Goal: Task Accomplishment & Management: Use online tool/utility

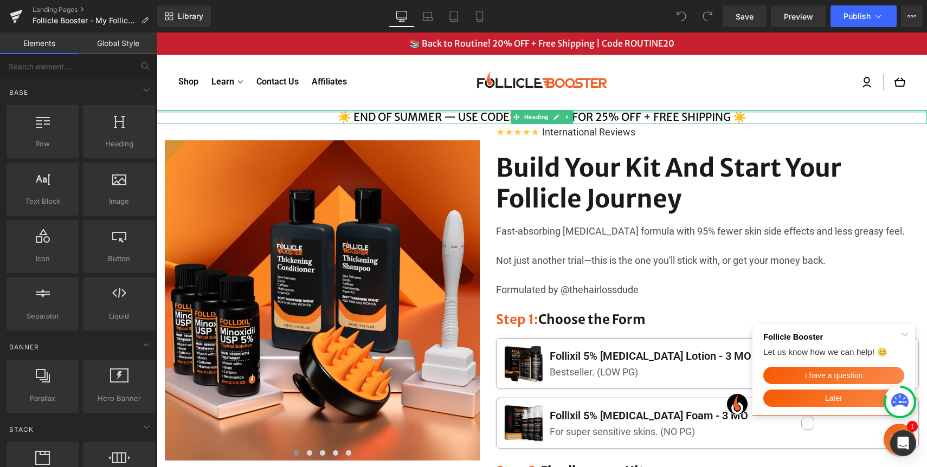
click at [478, 112] on div "☀️ END OF SUMMER — USE CODE SUMMER25 FOR 25% OFF + FREE SHIPPING ☀️ Heading" at bounding box center [542, 117] width 770 height 14
click at [478, 112] on h4 "☀️ END OF SUMMER — USE CODE SUMMER25 FOR 25% OFF + FREE SHIPPING ☀️" at bounding box center [542, 117] width 770 height 14
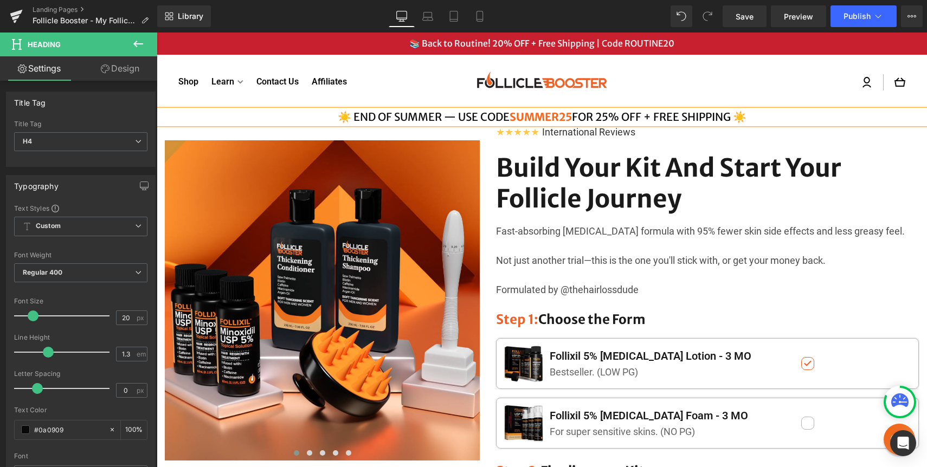
click at [477, 111] on h4 "☀️ END OF SUMMER — USE CODE SUMMER25 FOR 25% OFF + FREE SHIPPING ☀️" at bounding box center [542, 117] width 770 height 14
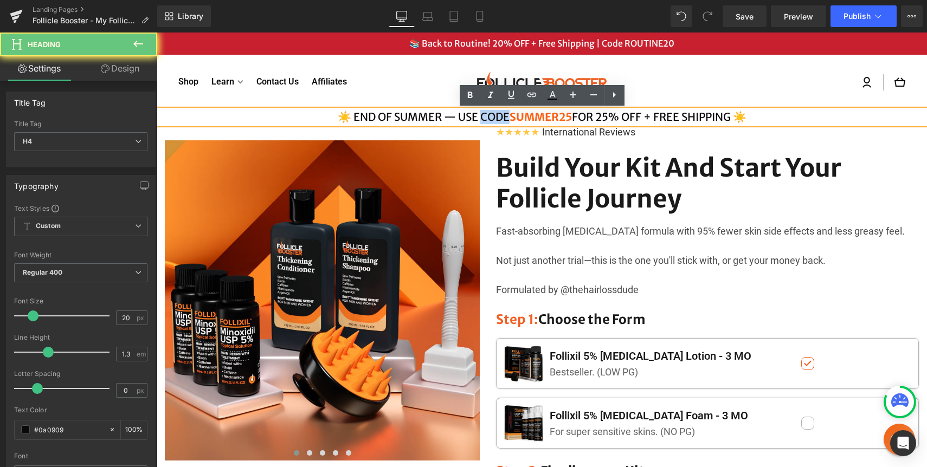
click at [477, 111] on h4 "☀️ END OF SUMMER — USE CODE SUMMER25 FOR 25% OFF + FREE SHIPPING ☀️" at bounding box center [542, 117] width 770 height 14
paste div
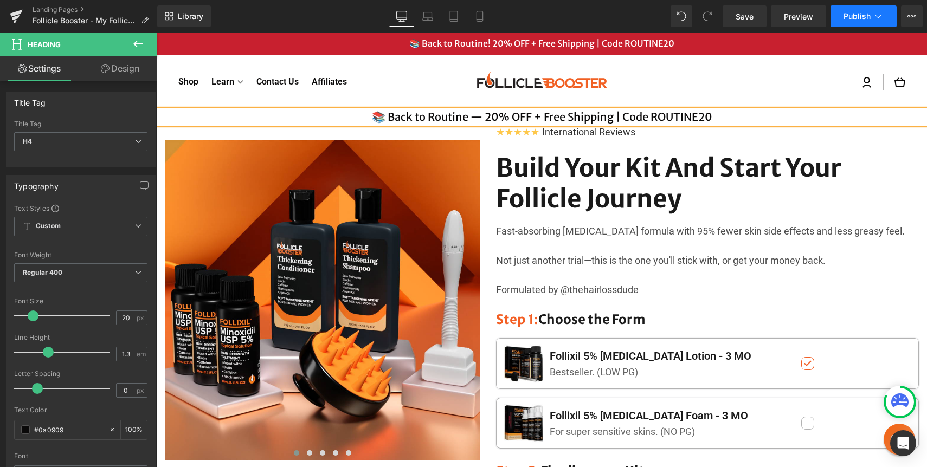
click at [864, 22] on button "Publish" at bounding box center [863, 16] width 66 height 22
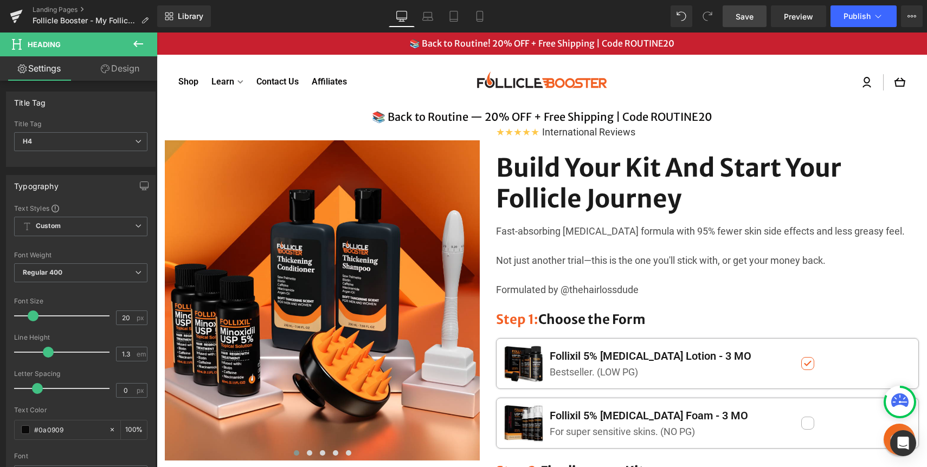
click at [730, 22] on link "Save" at bounding box center [744, 16] width 44 height 22
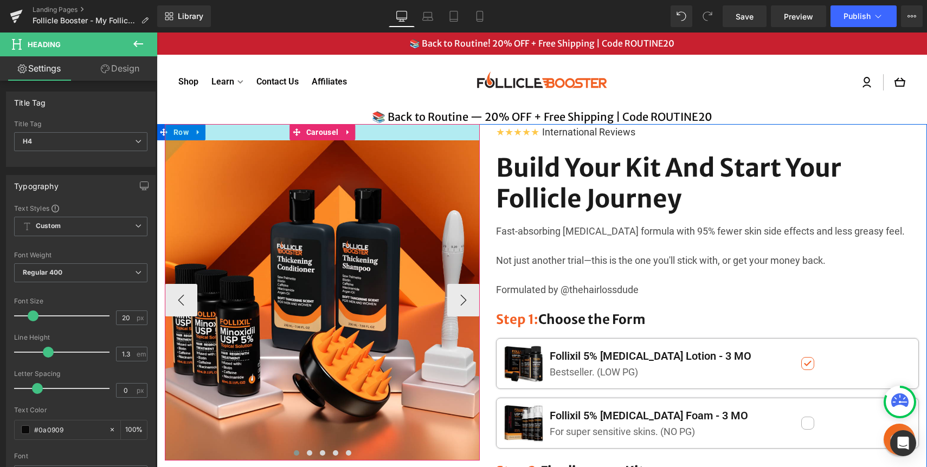
click at [466, 133] on div at bounding box center [322, 132] width 315 height 16
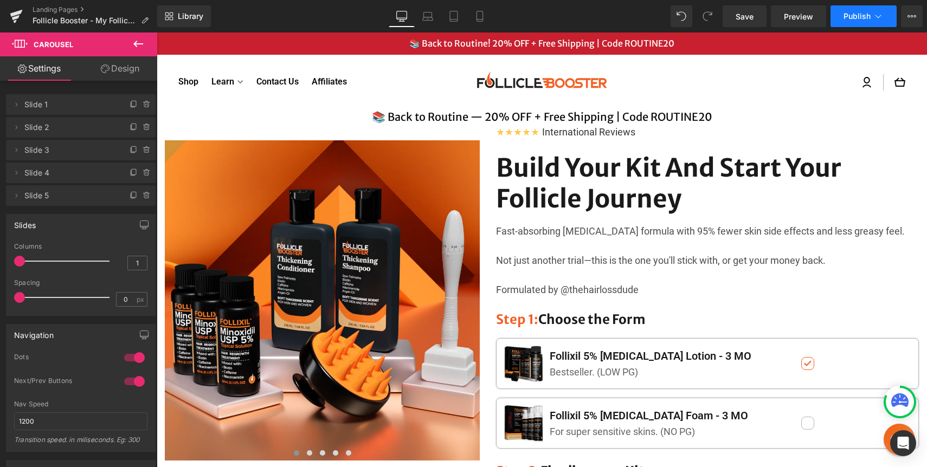
click at [864, 17] on span "Publish" at bounding box center [856, 16] width 27 height 9
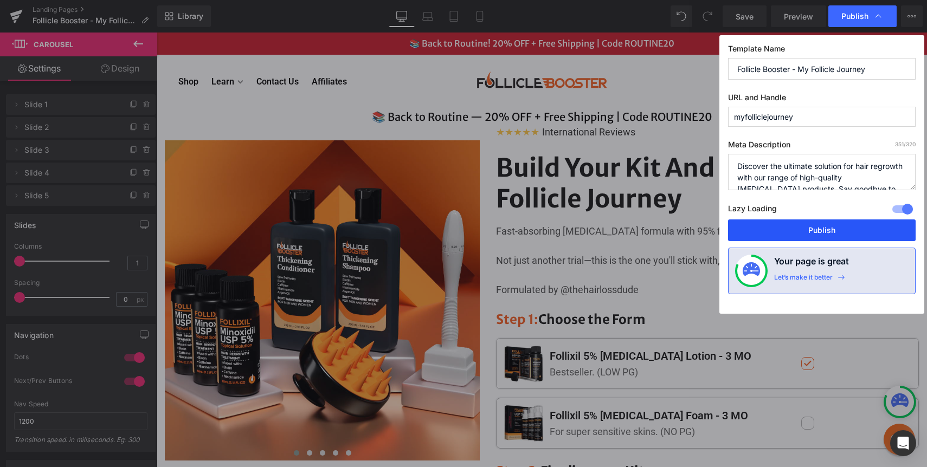
click at [794, 234] on button "Publish" at bounding box center [821, 230] width 187 height 22
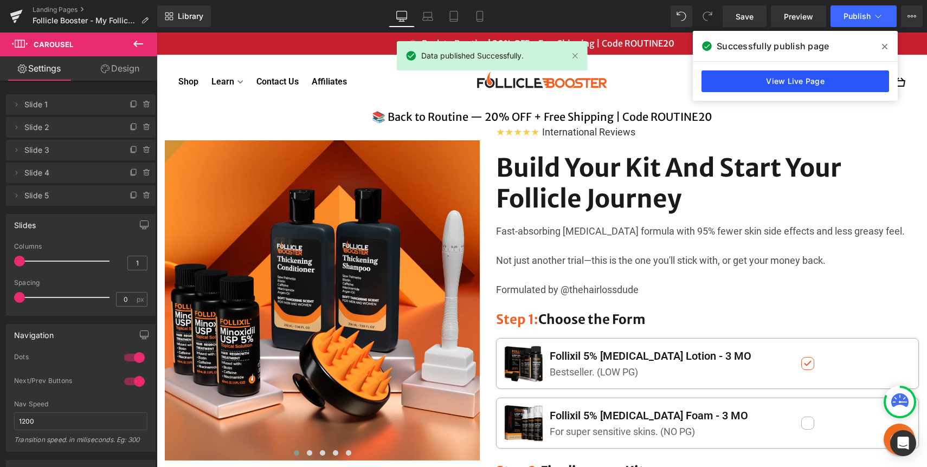
click at [767, 75] on link "View Live Page" at bounding box center [794, 81] width 187 height 22
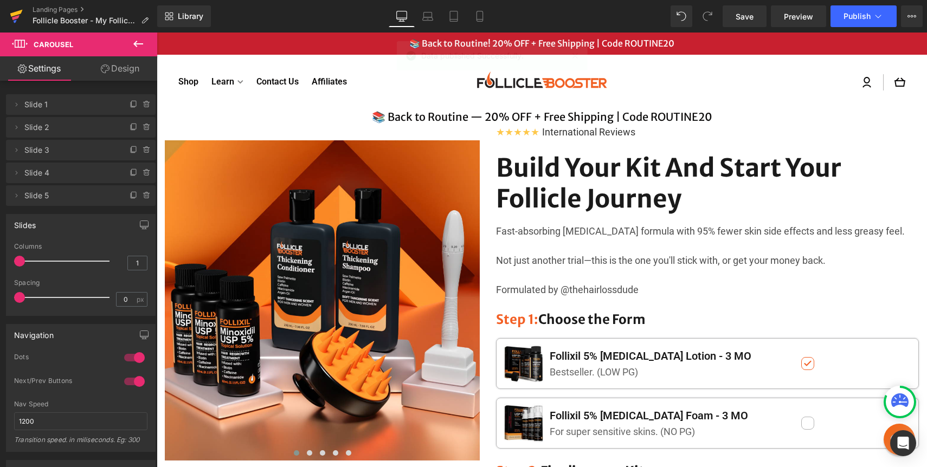
click at [17, 21] on icon at bounding box center [16, 16] width 13 height 27
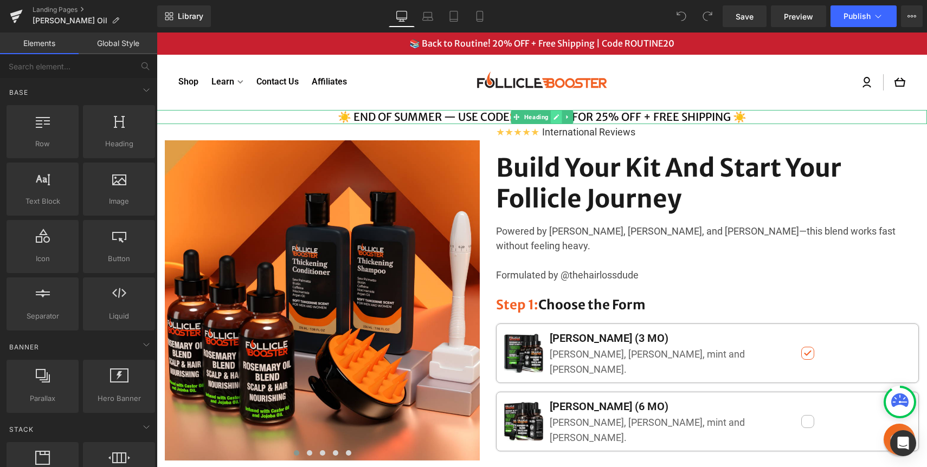
click at [553, 117] on icon at bounding box center [556, 117] width 6 height 7
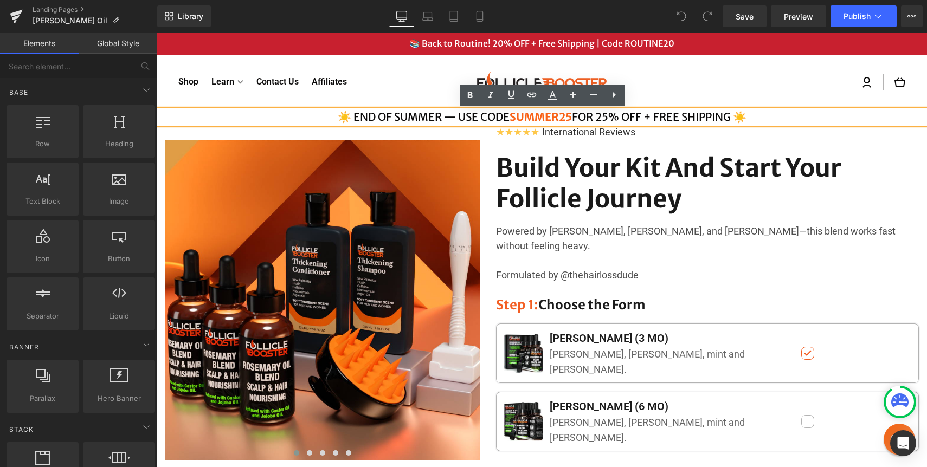
click at [570, 118] on span "SUMMER25" at bounding box center [540, 117] width 62 height 14
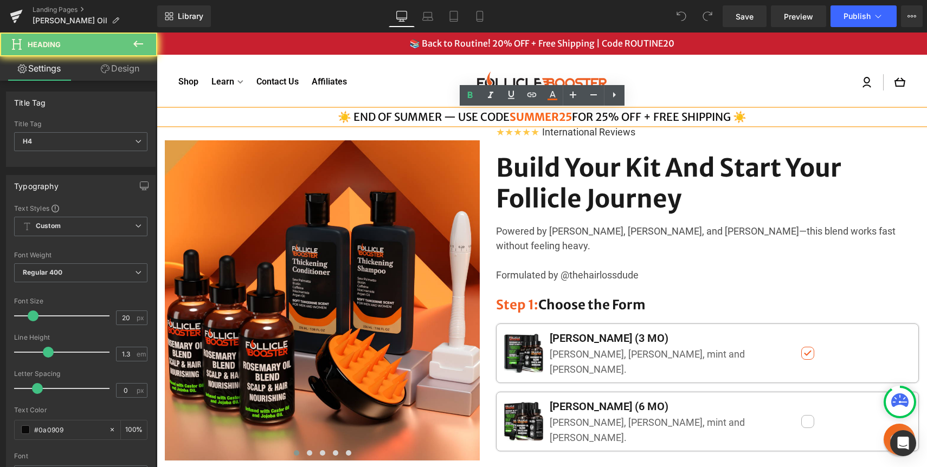
click at [584, 113] on h4 "☀️ END OF SUMMER — USE CODE SUMMER25 FOR 25% OFF + FREE SHIPPING ☀️" at bounding box center [542, 117] width 770 height 14
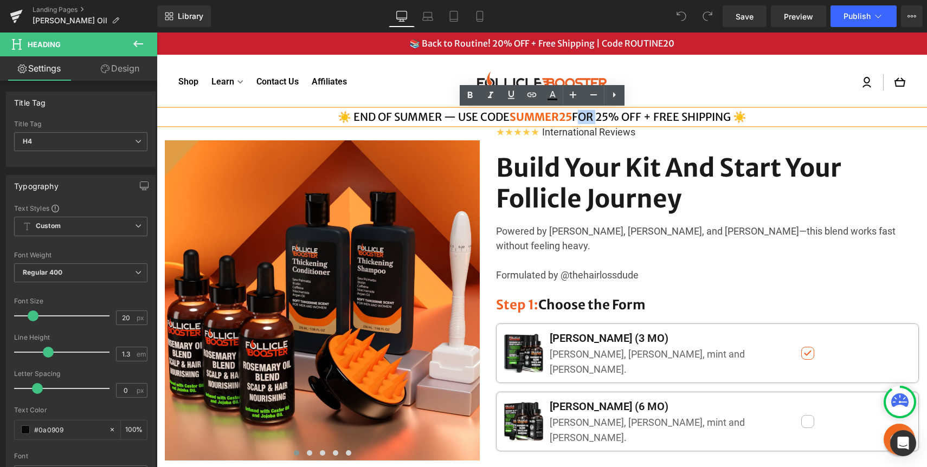
paste div
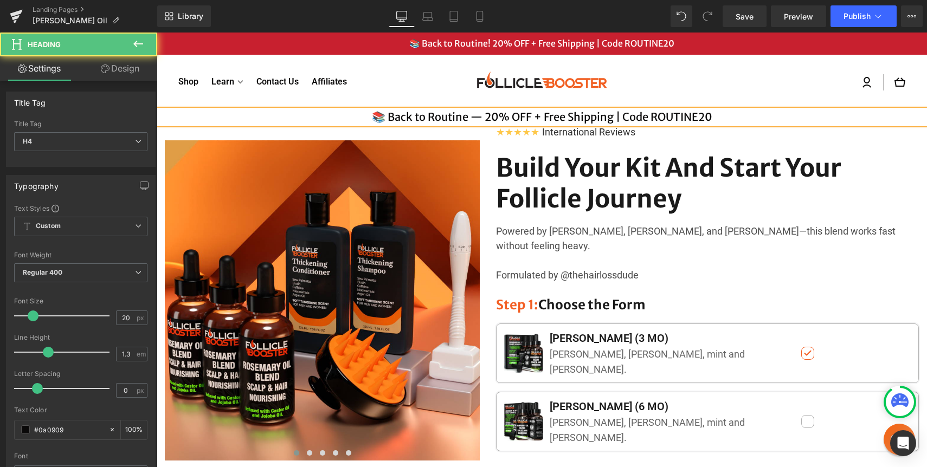
click at [731, 116] on h4 "📚 Back to Routine — 20% OFF + Free Shipping | Code ROUTINE20" at bounding box center [542, 117] width 770 height 14
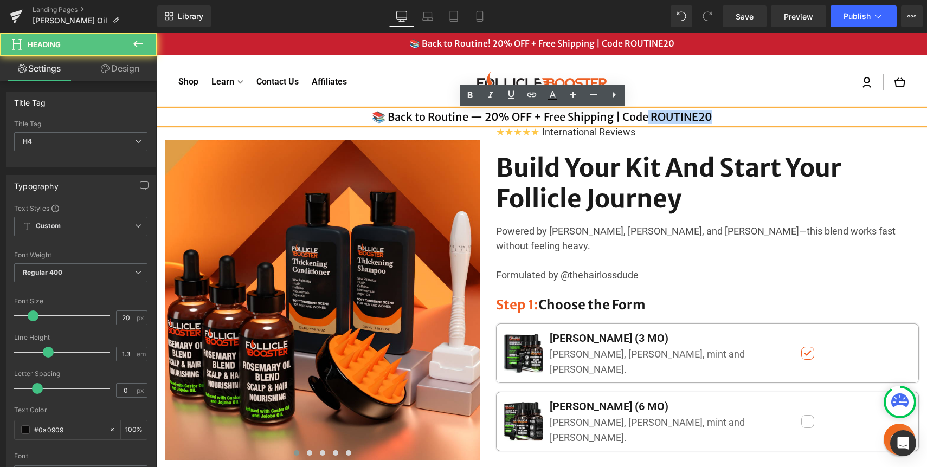
drag, startPoint x: 717, startPoint y: 119, endPoint x: 646, endPoint y: 114, distance: 71.2
click at [646, 114] on h4 "📚 Back to Routine — 20% OFF + Free Shipping | Code ROUTINE20" at bounding box center [542, 117] width 770 height 14
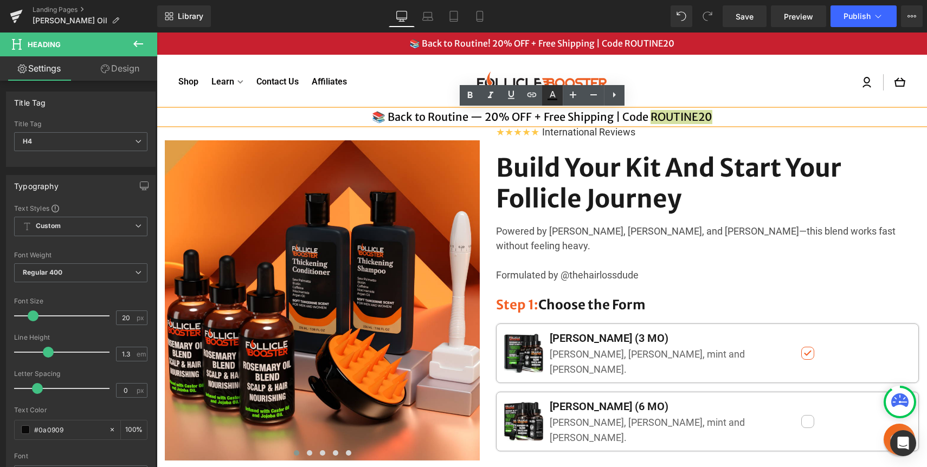
click at [555, 92] on icon at bounding box center [552, 95] width 13 height 13
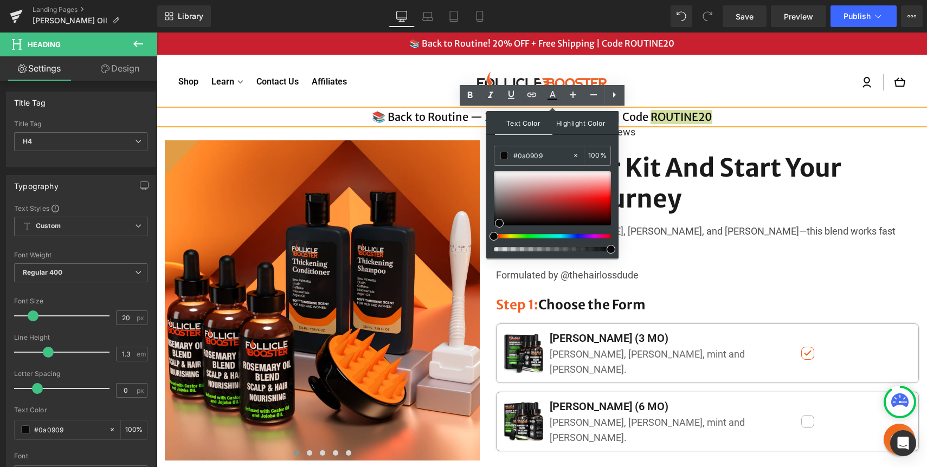
click at [580, 130] on span "Highlight Color" at bounding box center [580, 122] width 57 height 23
click at [529, 122] on span "Text Color" at bounding box center [523, 122] width 57 height 23
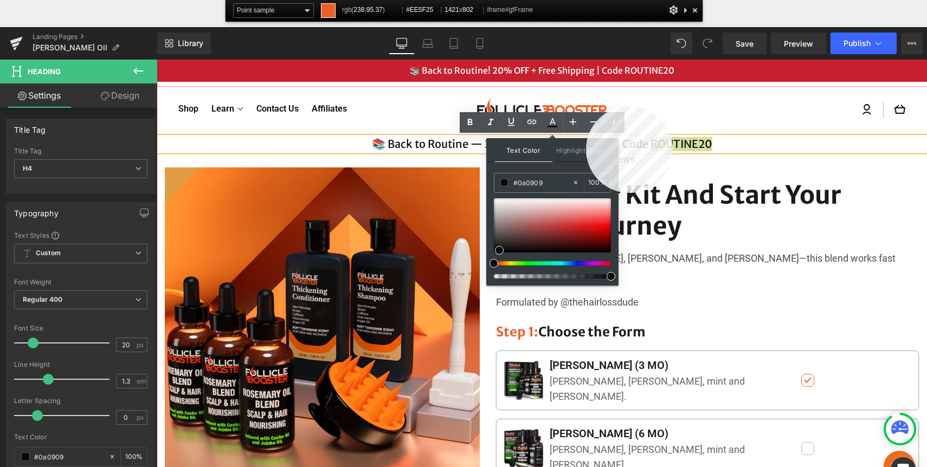
copy h4 "OUTINE20"
click at [586, 106] on div at bounding box center [542, 304] width 770 height 435
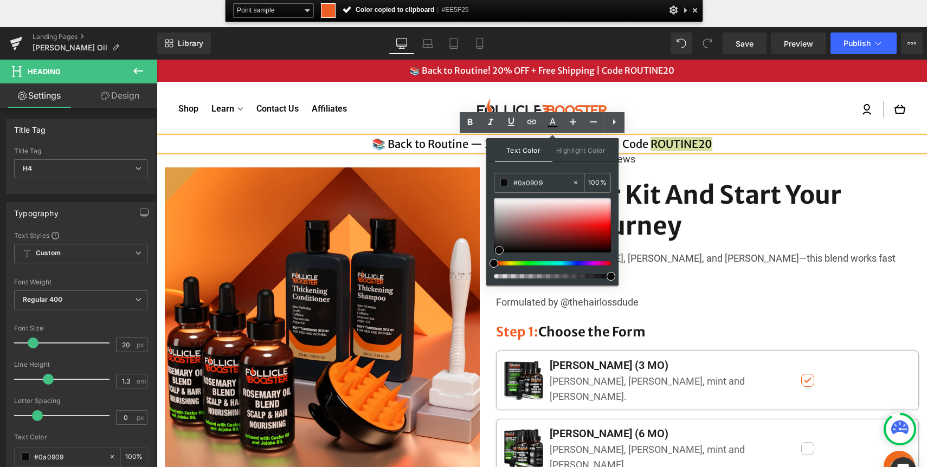
click at [533, 180] on input "#0a0909" at bounding box center [542, 183] width 59 height 12
click at [533, 198] on div at bounding box center [552, 225] width 117 height 54
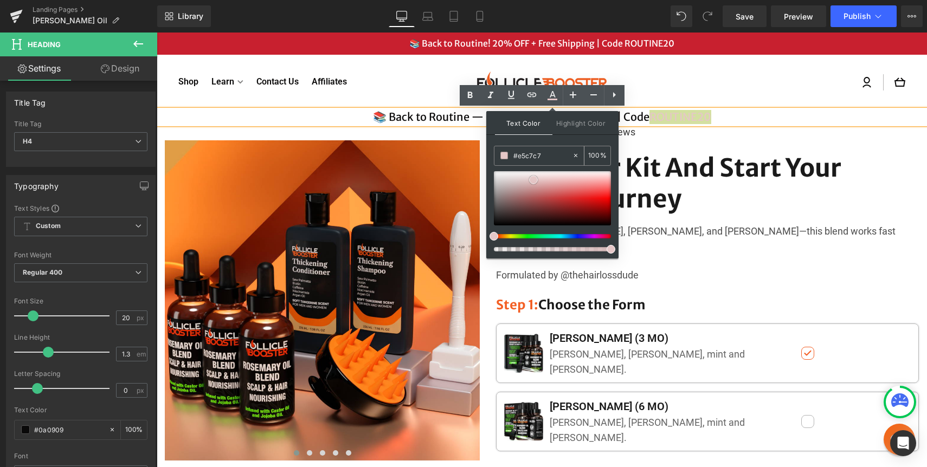
click at [533, 180] on span at bounding box center [533, 180] width 9 height 9
click at [533, 161] on input "#0a0909" at bounding box center [542, 156] width 59 height 12
paste input "EE5F25"
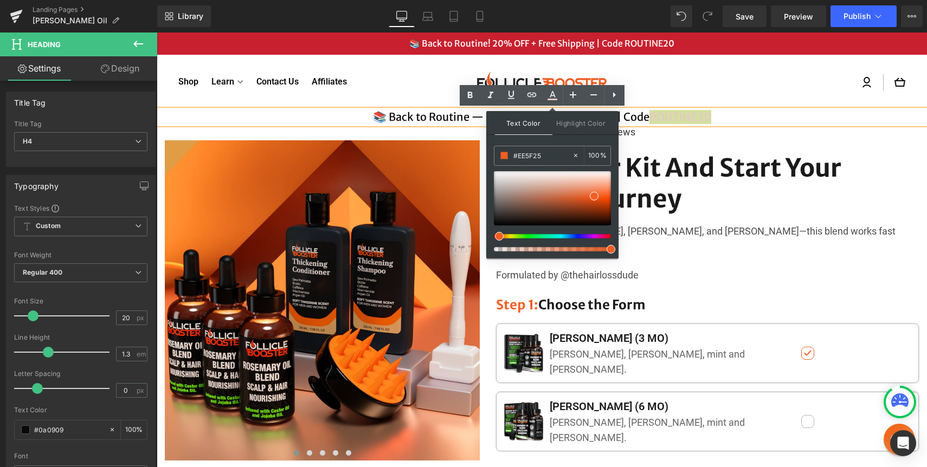
type input "#EE5F25"
click at [596, 196] on span at bounding box center [594, 196] width 9 height 9
click at [726, 90] on div "Log in Cart" at bounding box center [762, 83] width 285 height 22
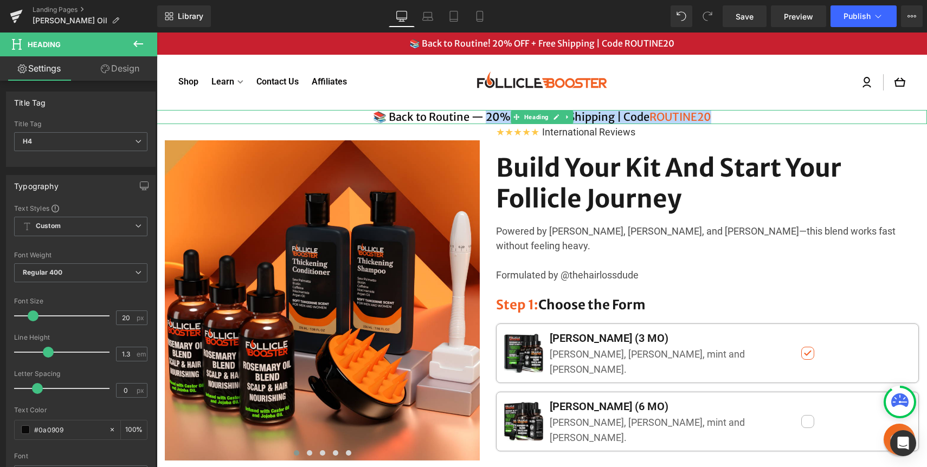
drag, startPoint x: 486, startPoint y: 117, endPoint x: 527, endPoint y: 119, distance: 41.8
click at [527, 119] on div "📚 Back to Routine — 20% OFF + Free Shipping | Code ROUTINE20 Heading" at bounding box center [542, 117] width 770 height 14
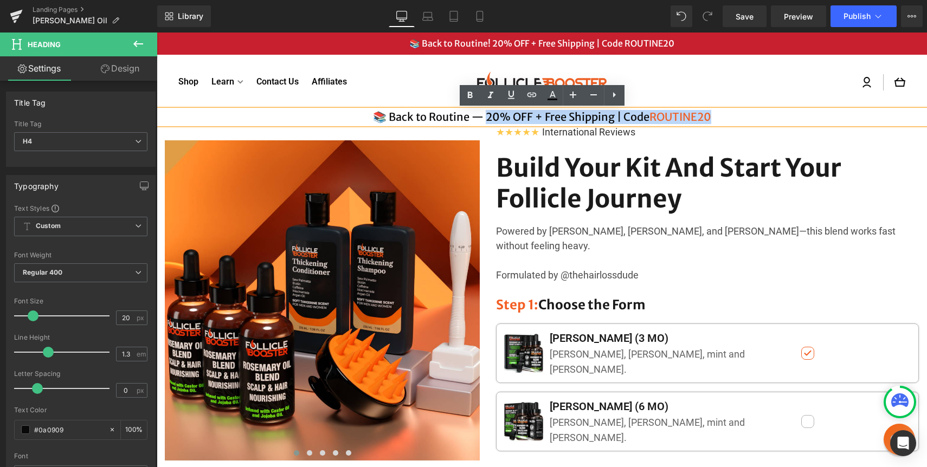
click at [534, 115] on h4 "📚 Back to Routine — 20% OFF + Free Shipping | Code ROUTINE20" at bounding box center [542, 117] width 770 height 14
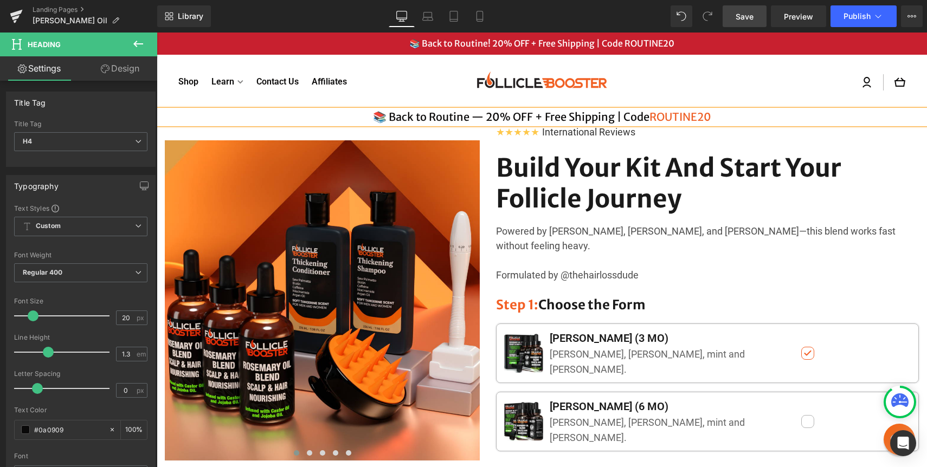
click at [737, 14] on span "Save" at bounding box center [744, 16] width 18 height 11
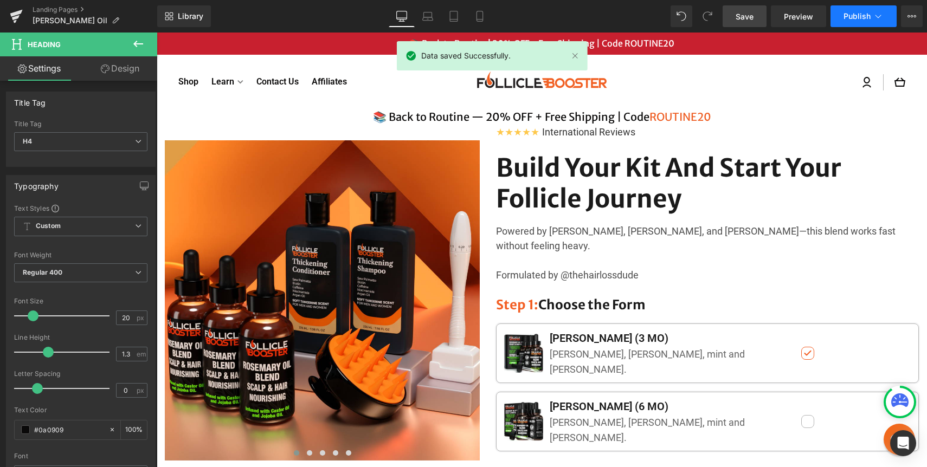
click at [839, 18] on button "Publish" at bounding box center [863, 16] width 66 height 22
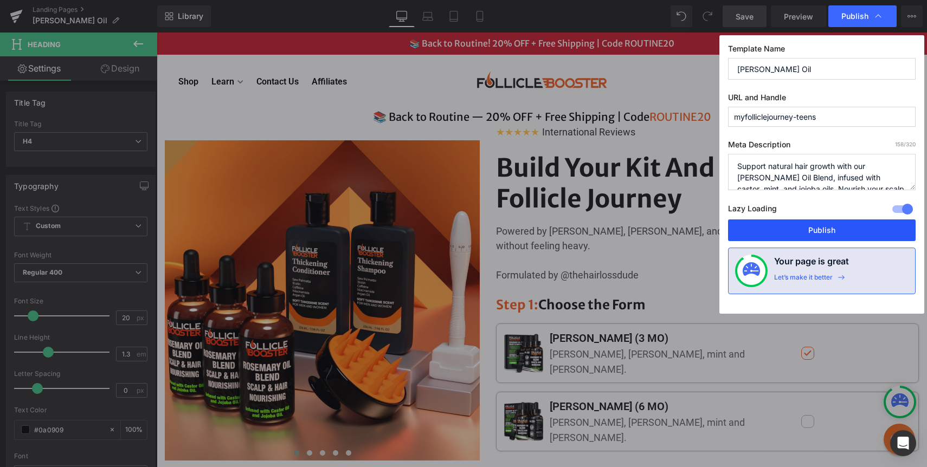
click at [830, 229] on button "Publish" at bounding box center [821, 230] width 187 height 22
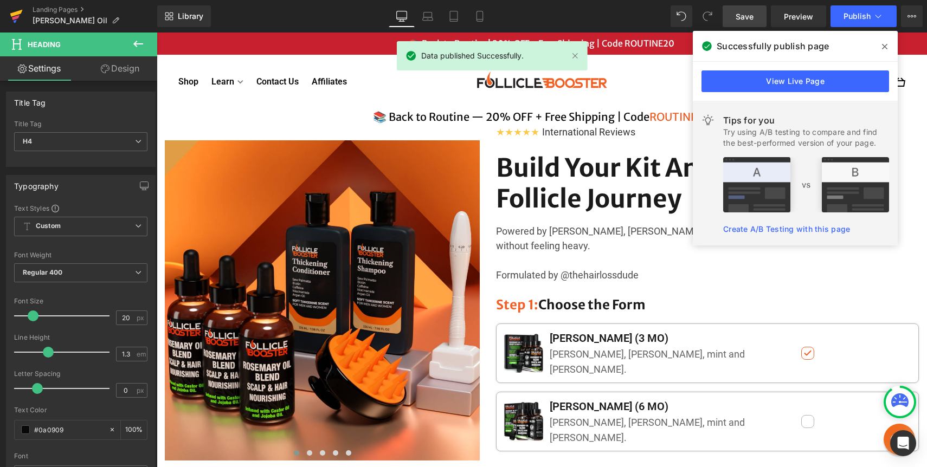
click at [15, 18] on icon at bounding box center [16, 17] width 8 height 5
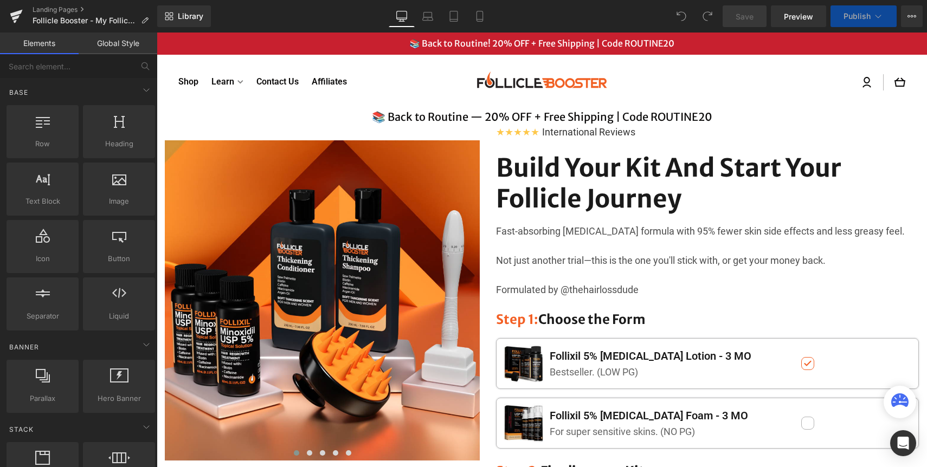
click at [687, 118] on h4 "📚 Back to Routine — 20% OFF + Free Shipping | Code ROUTINE20" at bounding box center [542, 117] width 770 height 14
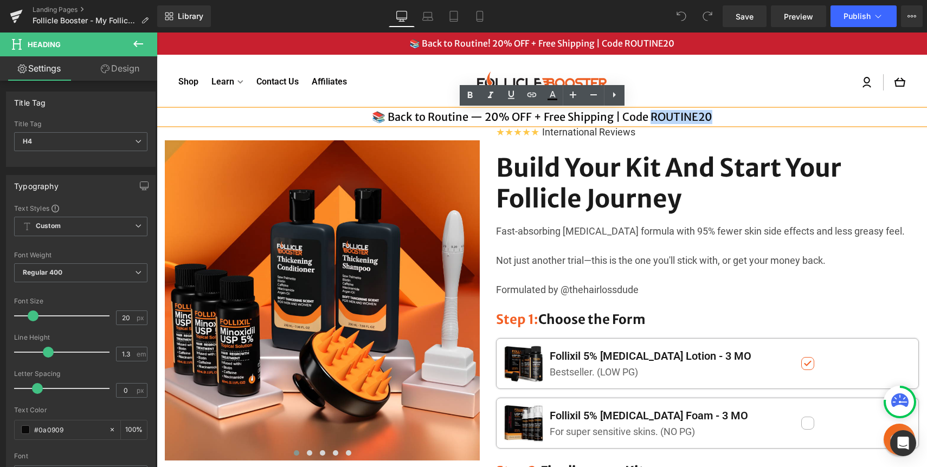
drag, startPoint x: 712, startPoint y: 117, endPoint x: 647, endPoint y: 116, distance: 65.0
click at [647, 116] on h4 "📚 Back to Routine — 20% OFF + Free Shipping | Code ROUTINE20" at bounding box center [542, 117] width 770 height 14
click at [556, 94] on icon at bounding box center [552, 95] width 13 height 13
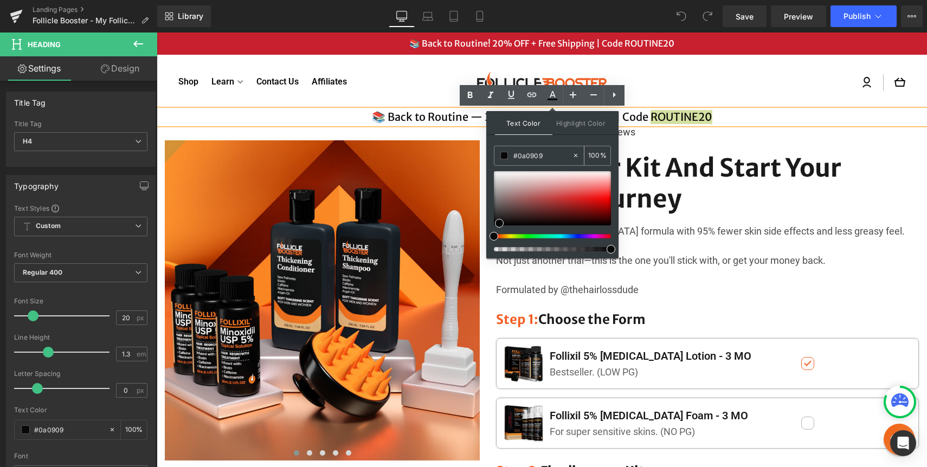
click at [527, 156] on input "#0a0909" at bounding box center [542, 156] width 59 height 12
paste input "EE5F25"
type input "#EE5F25"
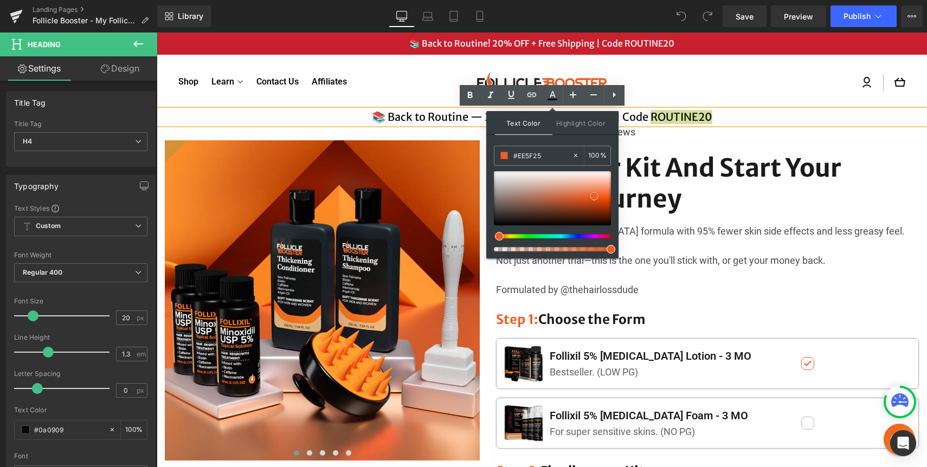
click at [593, 196] on span at bounding box center [594, 196] width 9 height 9
click at [718, 90] on div "Log in Cart" at bounding box center [762, 83] width 285 height 22
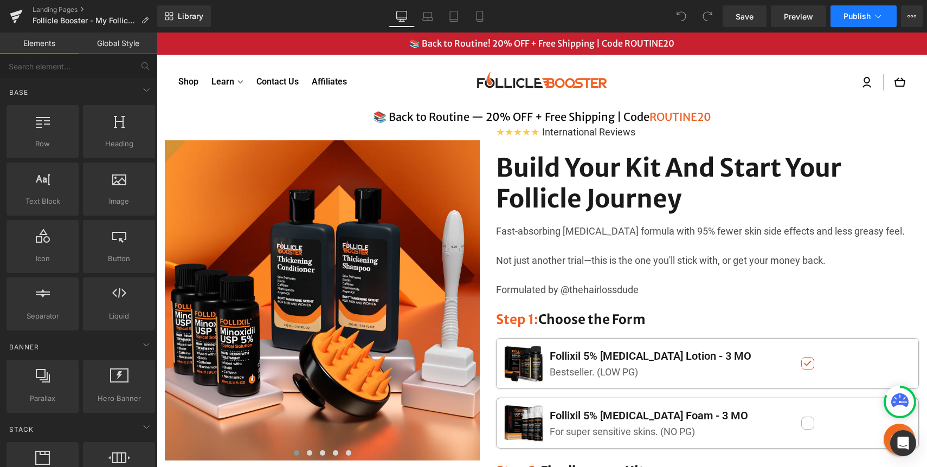
click at [863, 20] on span "Publish" at bounding box center [856, 16] width 27 height 9
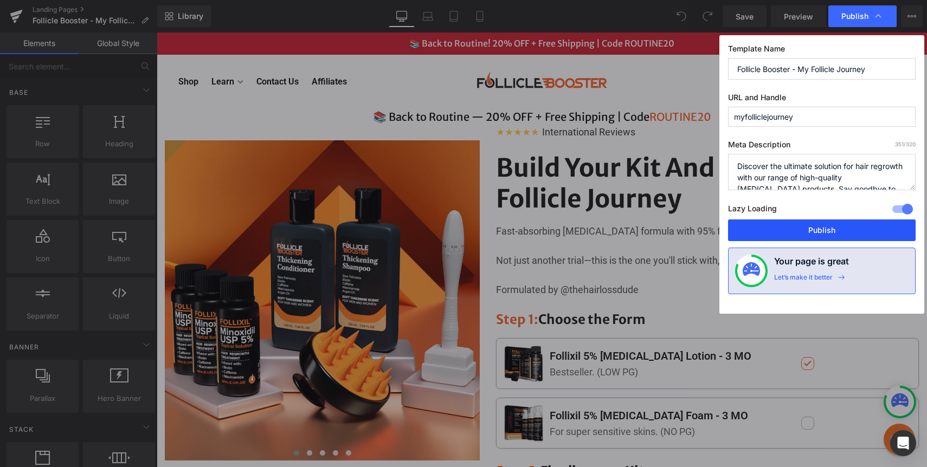
click at [781, 237] on button "Publish" at bounding box center [821, 230] width 187 height 22
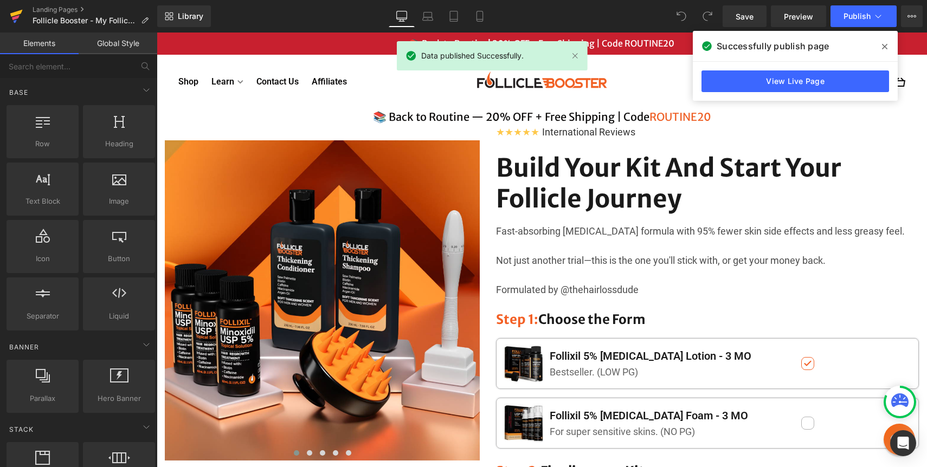
click at [15, 12] on icon at bounding box center [16, 13] width 12 height 7
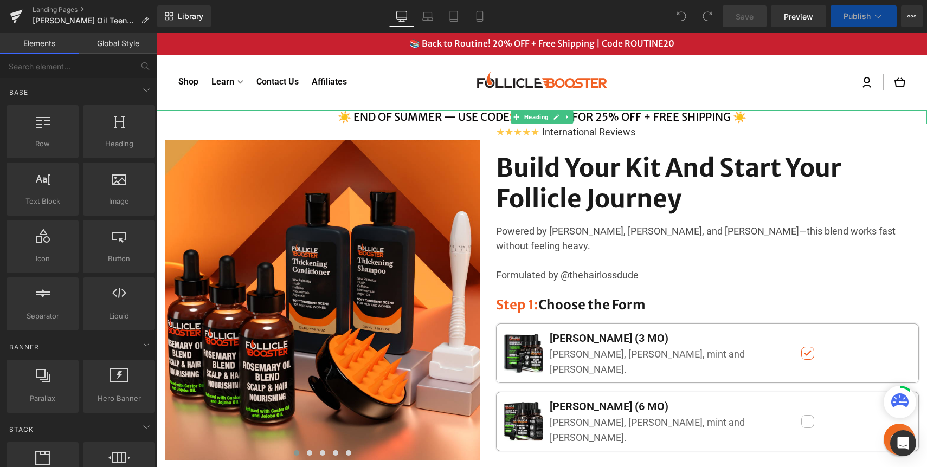
click at [599, 113] on h4 "☀️ END OF SUMMER — USE CODE SUMMER25 FOR 25% OFF + FREE SHIPPING ☀️" at bounding box center [542, 117] width 770 height 14
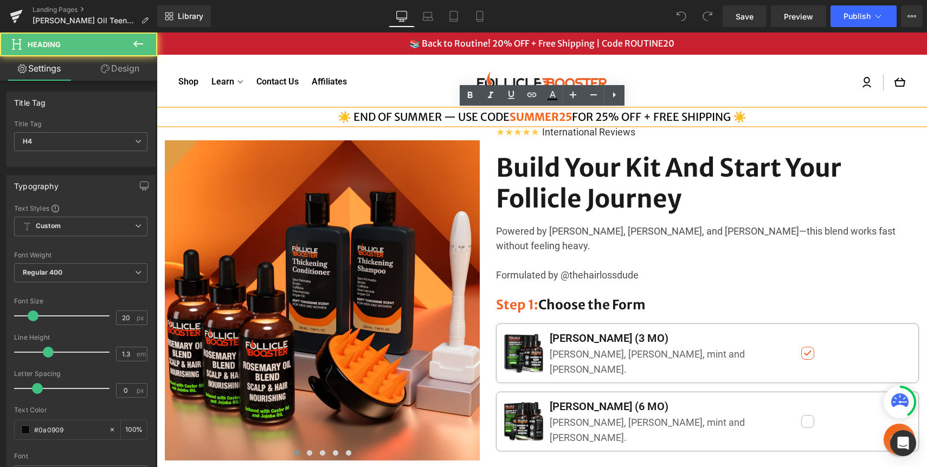
click at [599, 113] on h4 "☀️ END OF SUMMER — USE CODE SUMMER25 FOR 25% OFF + FREE SHIPPING ☀️" at bounding box center [542, 117] width 770 height 14
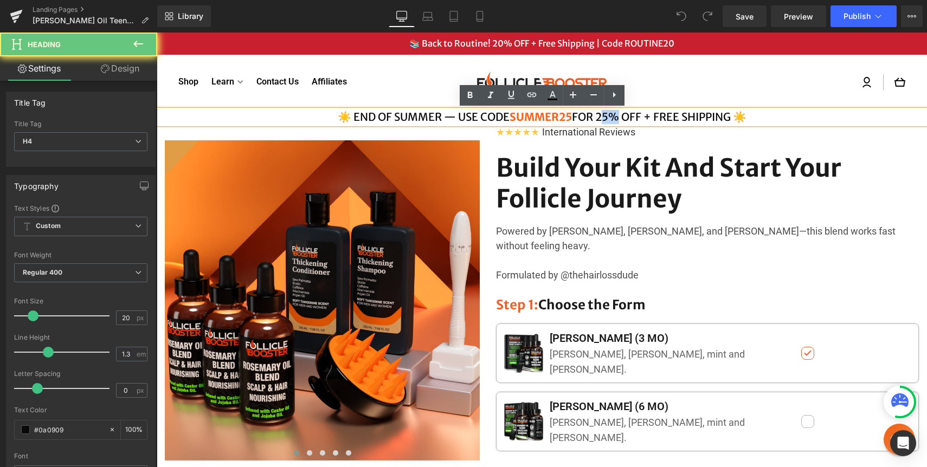
click at [599, 113] on h4 "☀️ END OF SUMMER — USE CODE SUMMER25 FOR 25% OFF + FREE SHIPPING ☀️" at bounding box center [542, 117] width 770 height 14
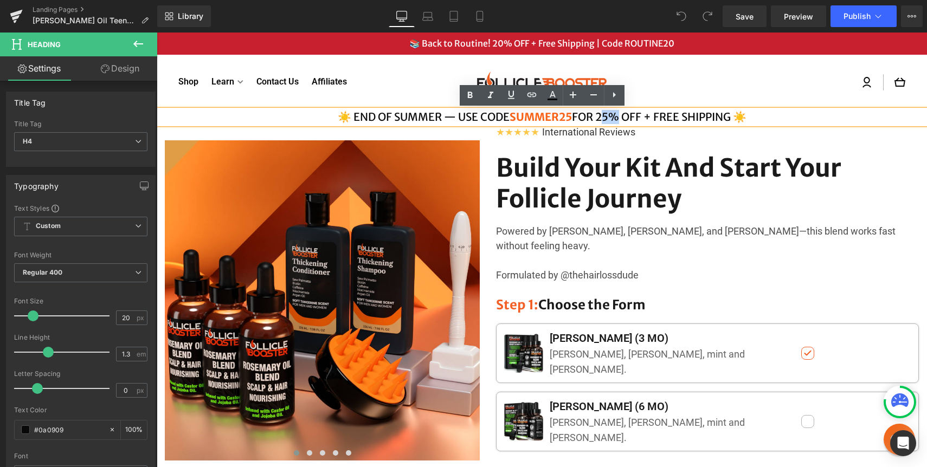
paste div
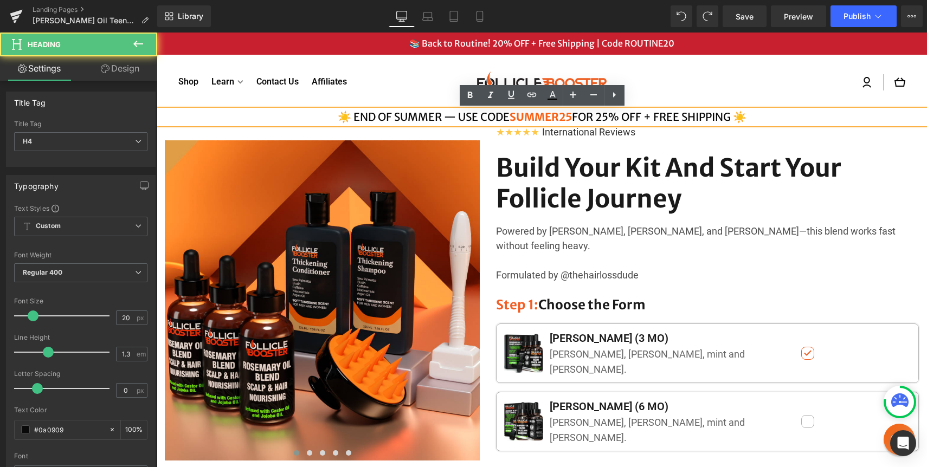
click at [470, 114] on h4 "☀️ END OF SUMMER — USE CODE SUMMER25 FOR 25% OFF + FREE SHIPPING ☀️" at bounding box center [542, 117] width 770 height 14
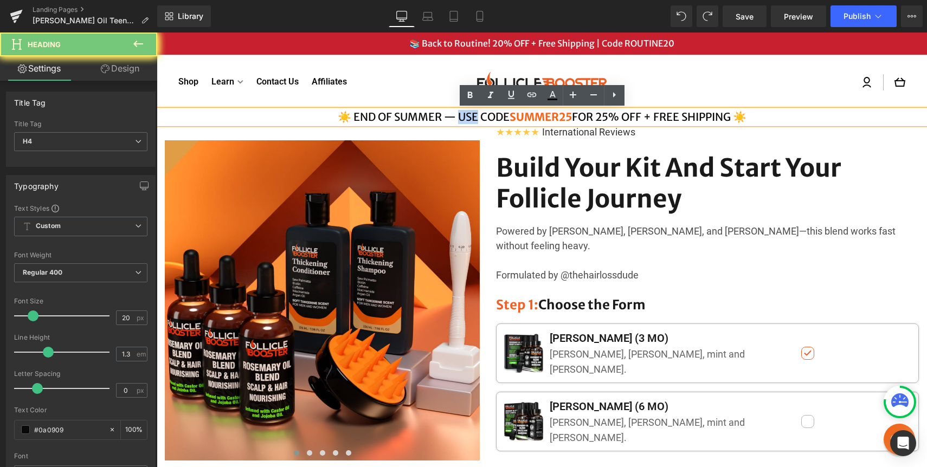
click at [470, 114] on h4 "☀️ END OF SUMMER — USE CODE SUMMER25 FOR 25% OFF + FREE SHIPPING ☀️" at bounding box center [542, 117] width 770 height 14
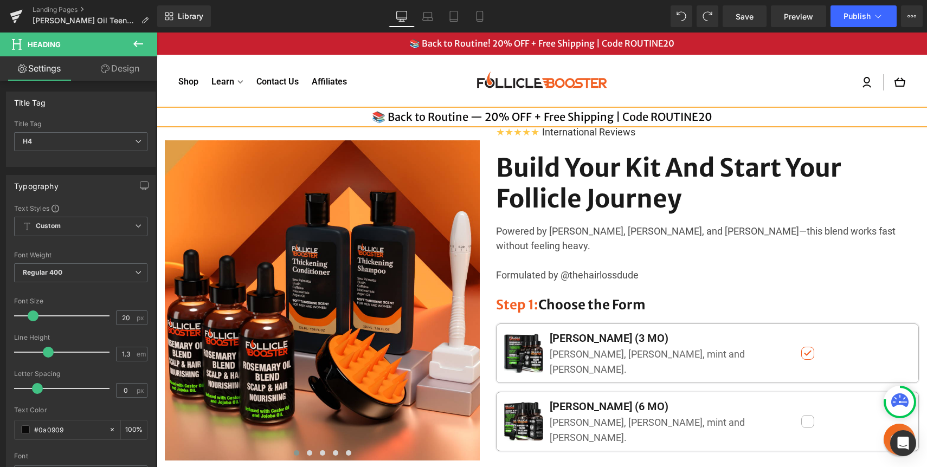
click at [658, 115] on h4 "📚 Back to Routine — 20% OFF + Free Shipping | Code ROUTINE20" at bounding box center [542, 117] width 770 height 14
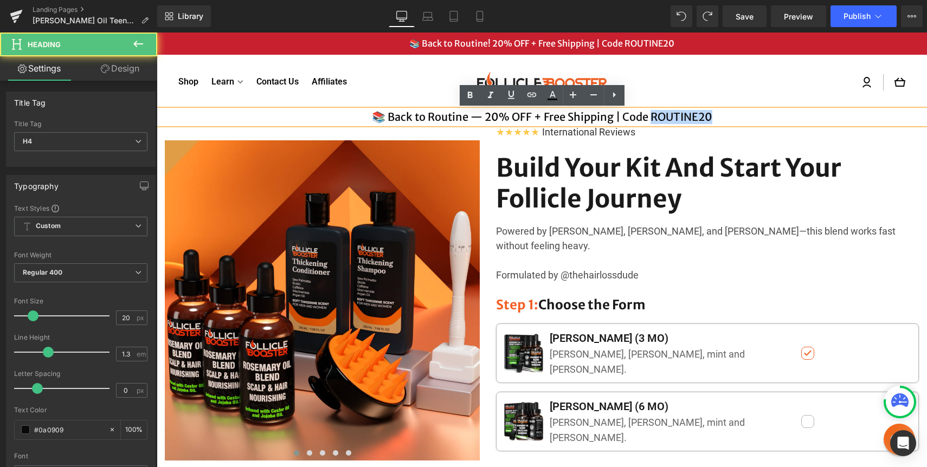
click at [658, 115] on h4 "📚 Back to Routine — 20% OFF + Free Shipping | Code ROUTINE20" at bounding box center [542, 117] width 770 height 14
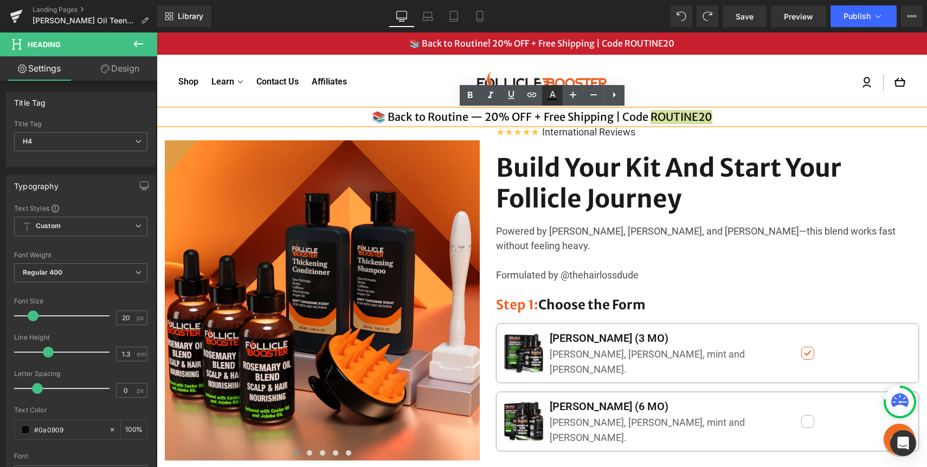
click at [552, 92] on icon at bounding box center [552, 94] width 6 height 7
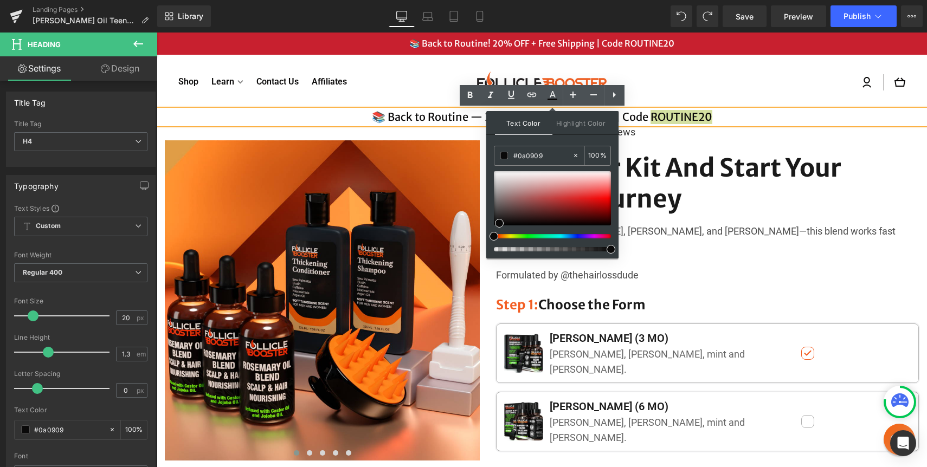
click at [532, 147] on div "#0a0909" at bounding box center [532, 155] width 77 height 19
click at [528, 148] on div "#0a0909" at bounding box center [532, 155] width 77 height 19
click at [524, 153] on input "#0a0909" at bounding box center [542, 156] width 59 height 12
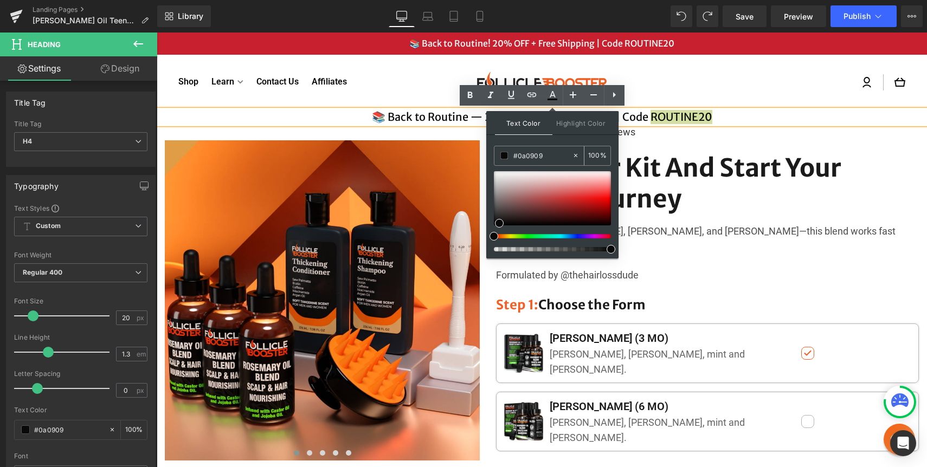
click at [524, 153] on input "#0a0909" at bounding box center [542, 156] width 59 height 12
paste input "EE5F25"
type input "#EE5F25"
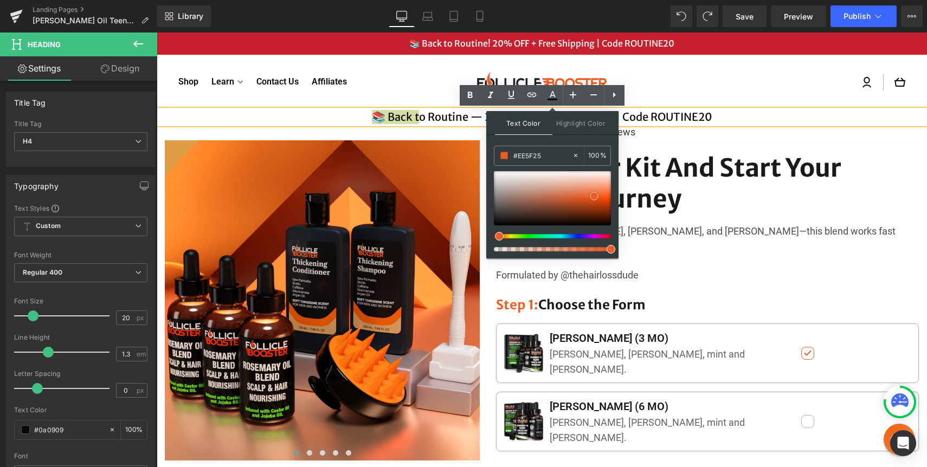
click at [595, 196] on span at bounding box center [594, 196] width 9 height 9
click at [729, 67] on div "Shop Learn Hair Loss Beard Growth Blog Academy FAQs Contact Us Affiliates Log i…" at bounding box center [541, 82] width 727 height 49
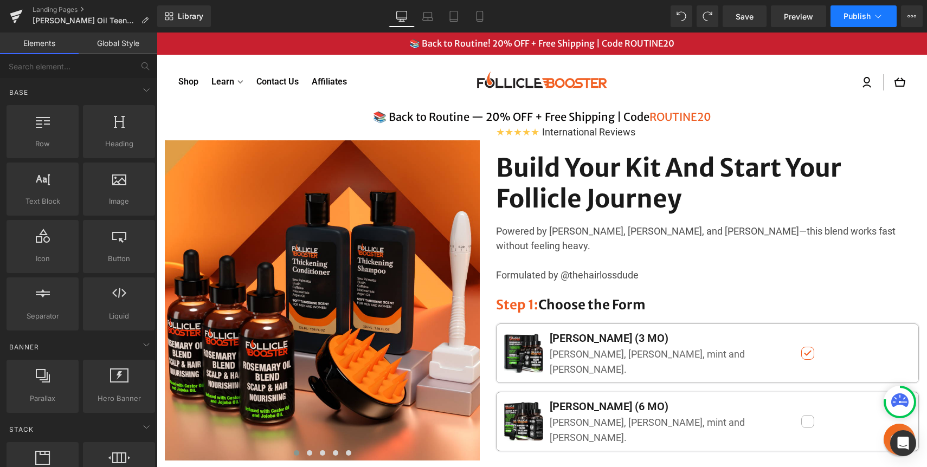
click at [855, 17] on span "Publish" at bounding box center [856, 16] width 27 height 9
click at [742, 19] on span "Save" at bounding box center [744, 16] width 18 height 11
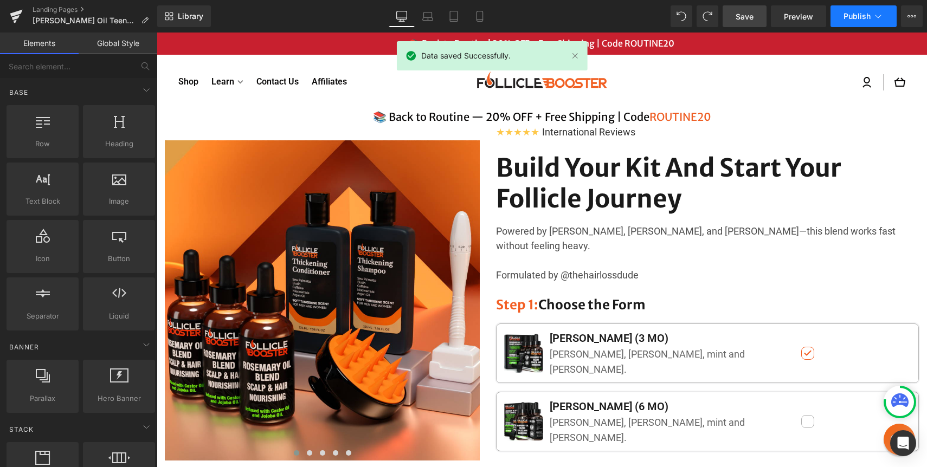
click at [847, 23] on button "Publish" at bounding box center [863, 16] width 66 height 22
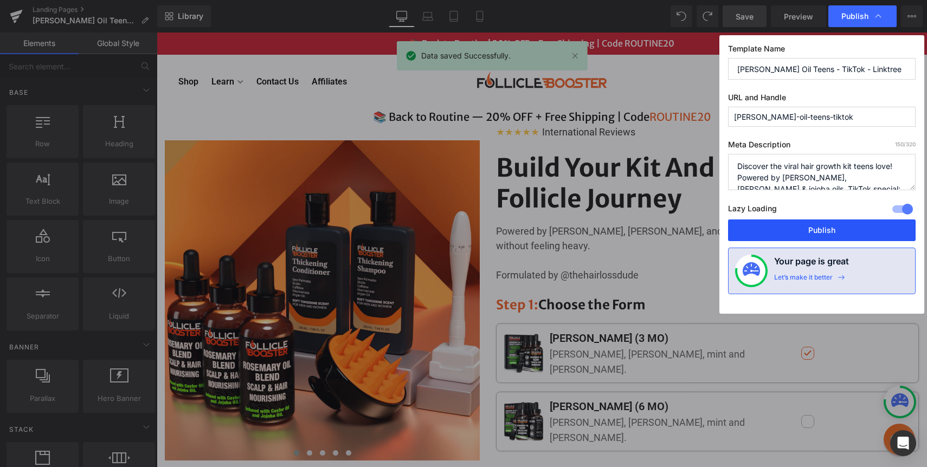
click at [797, 228] on button "Publish" at bounding box center [821, 230] width 187 height 22
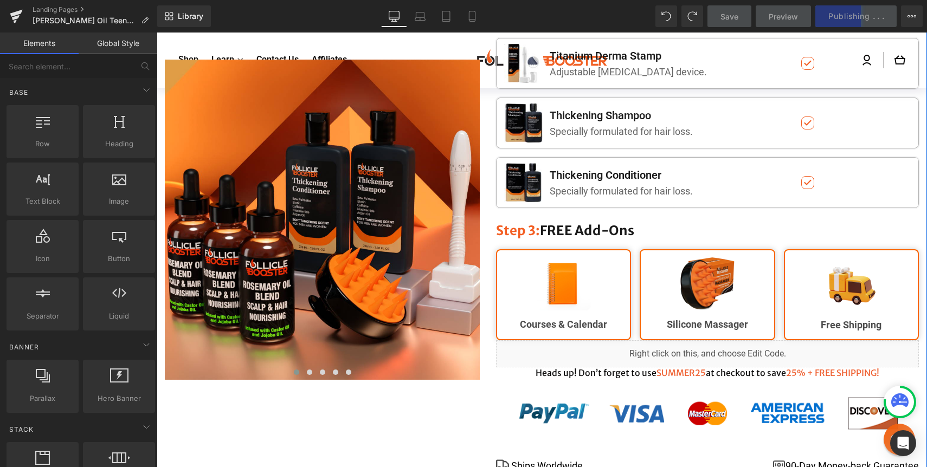
scroll to position [463, 0]
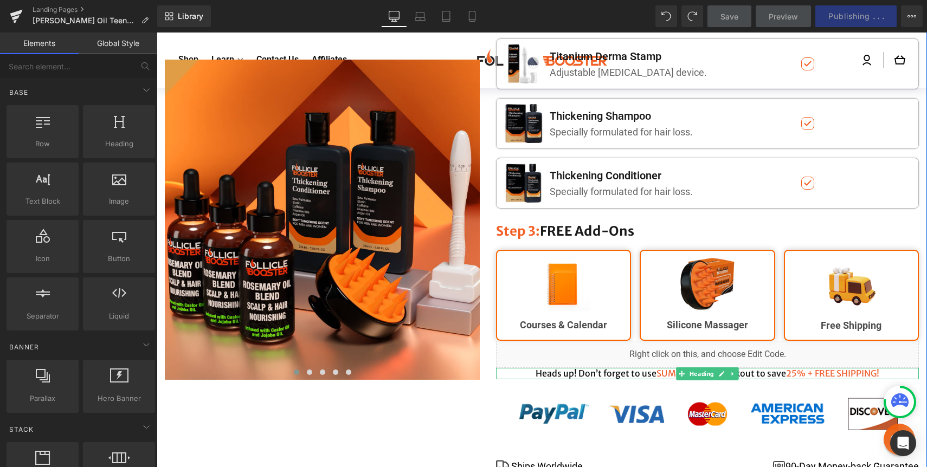
click at [606, 368] on h5 "Heads up! Don’t forget to use SUMMER25 at checkout to save 25% + FREE SHIPPING!" at bounding box center [707, 373] width 423 height 11
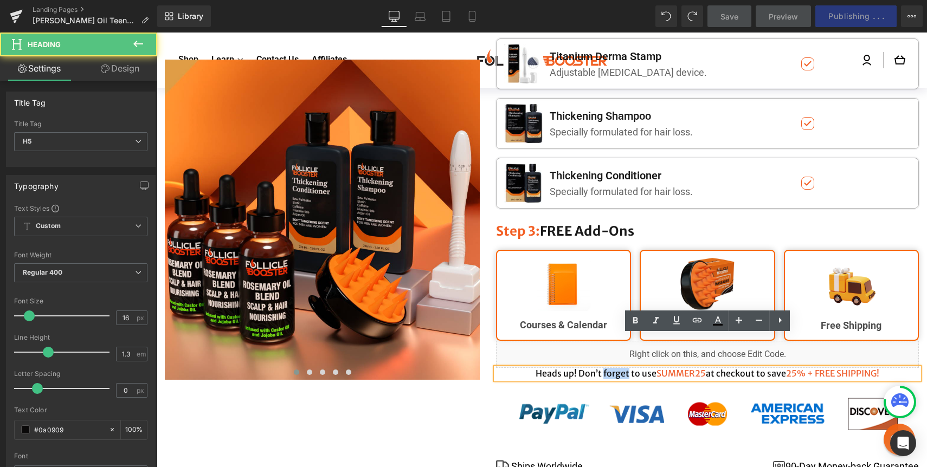
click at [606, 368] on h5 "Heads up! Don’t forget to use SUMMER25 at checkout to save 25% + FREE SHIPPING!" at bounding box center [707, 373] width 423 height 11
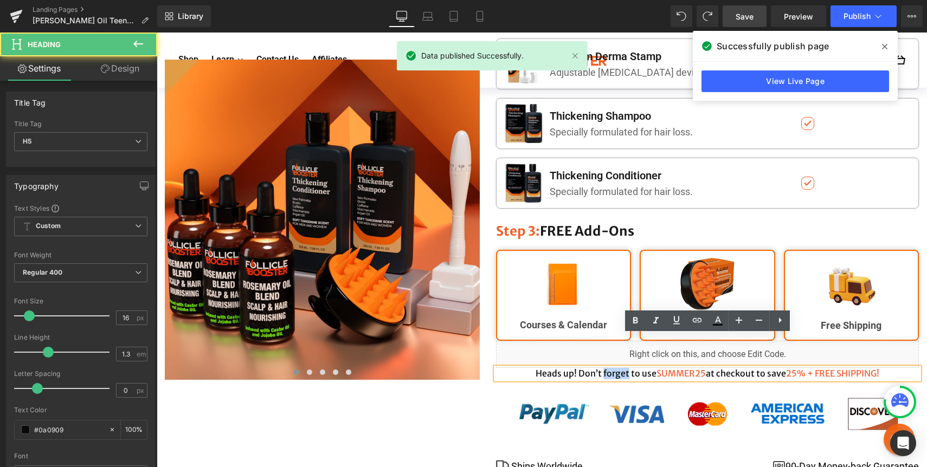
click at [605, 368] on h5 "Heads up! Don’t forget to use SUMMER25 at checkout to save 25% + FREE SHIPPING!" at bounding box center [707, 373] width 423 height 11
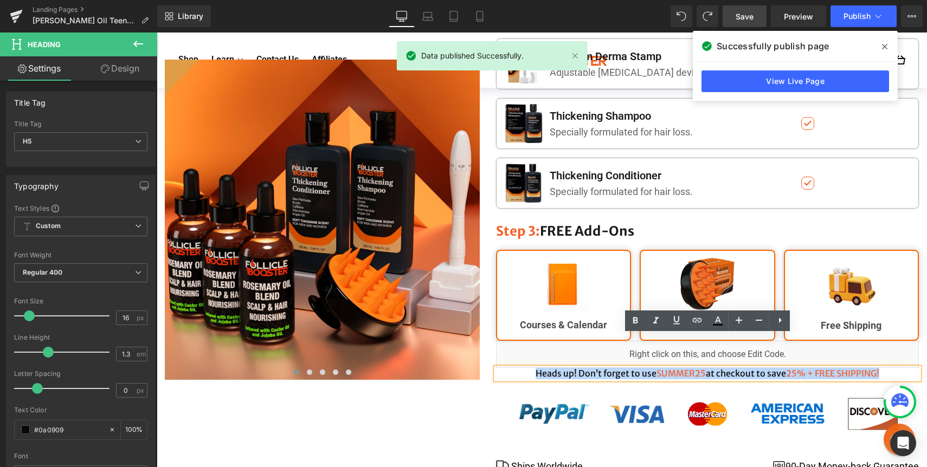
click at [676, 368] on span "SUMMER25" at bounding box center [680, 373] width 49 height 11
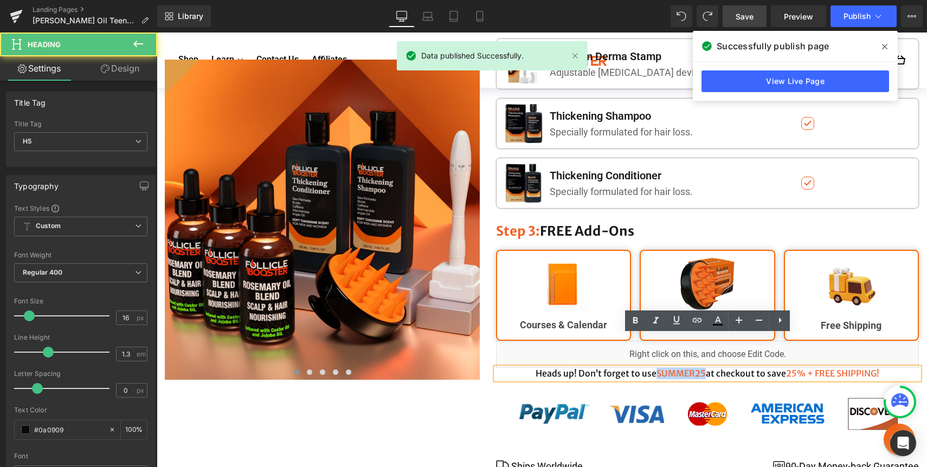
click at [676, 368] on span "SUMMER25" at bounding box center [680, 373] width 49 height 11
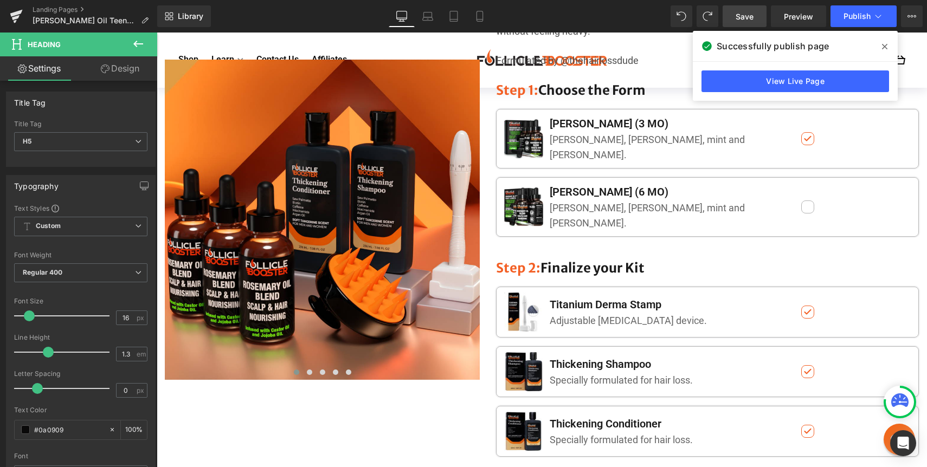
scroll to position [0, 0]
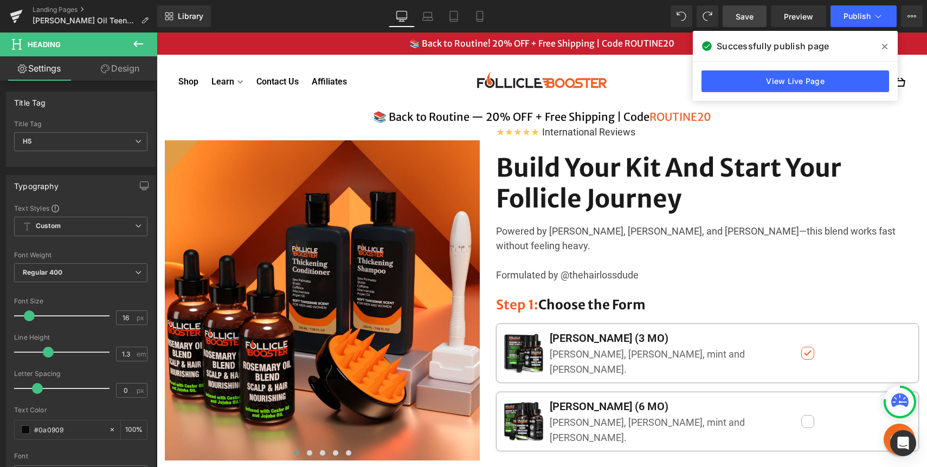
click at [669, 113] on span "ROUTINE20" at bounding box center [680, 117] width 62 height 14
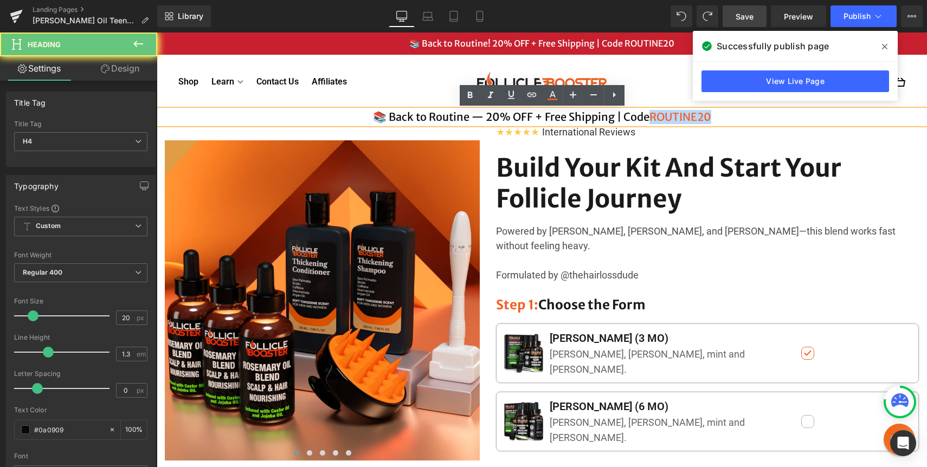
click at [669, 113] on span "ROUTINE20" at bounding box center [680, 117] width 62 height 14
copy span "ROUTINE20"
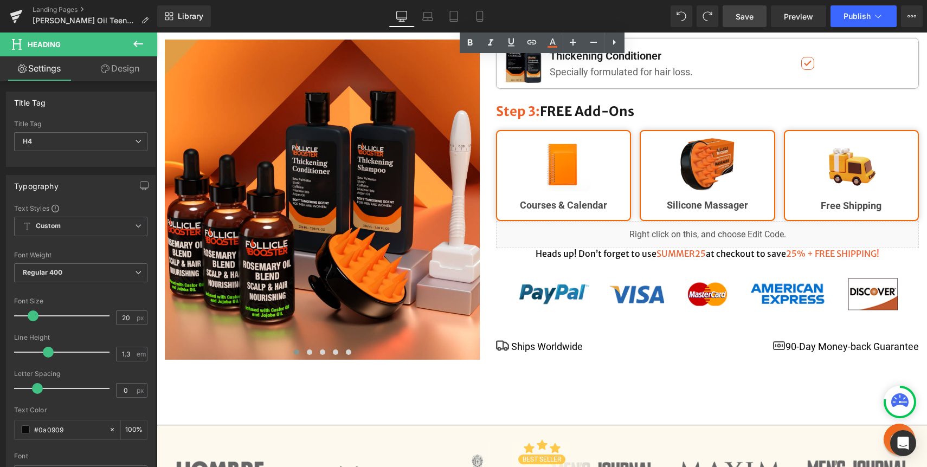
scroll to position [585, 0]
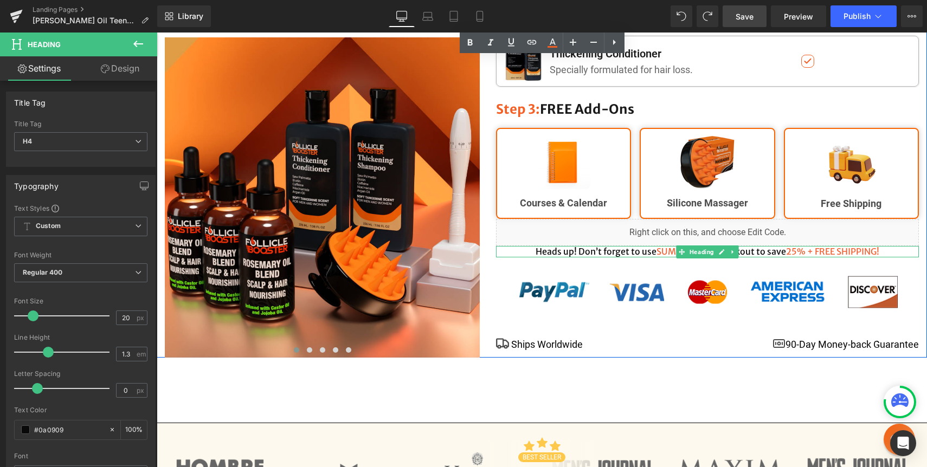
click at [669, 246] on span "SUMMER25" at bounding box center [680, 251] width 49 height 11
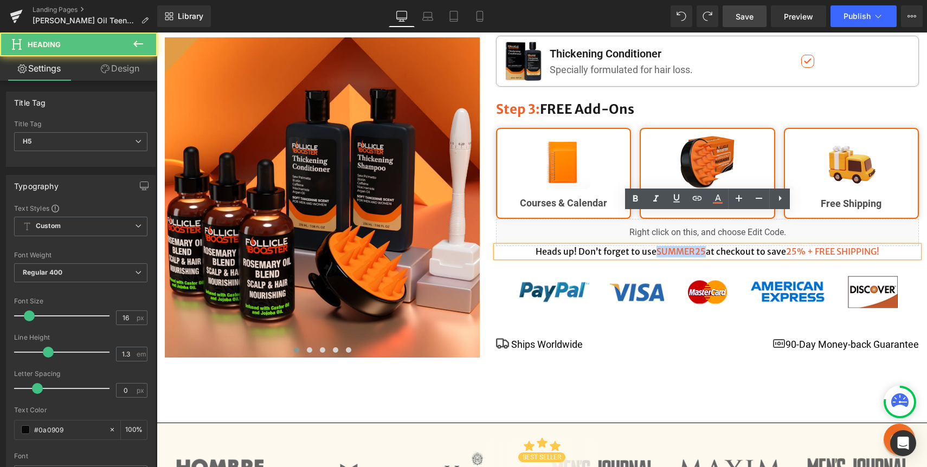
click at [669, 246] on span "SUMMER25" at bounding box center [680, 251] width 49 height 11
paste div
click at [794, 246] on span "25% + FREE SHIPPING!" at bounding box center [832, 251] width 93 height 11
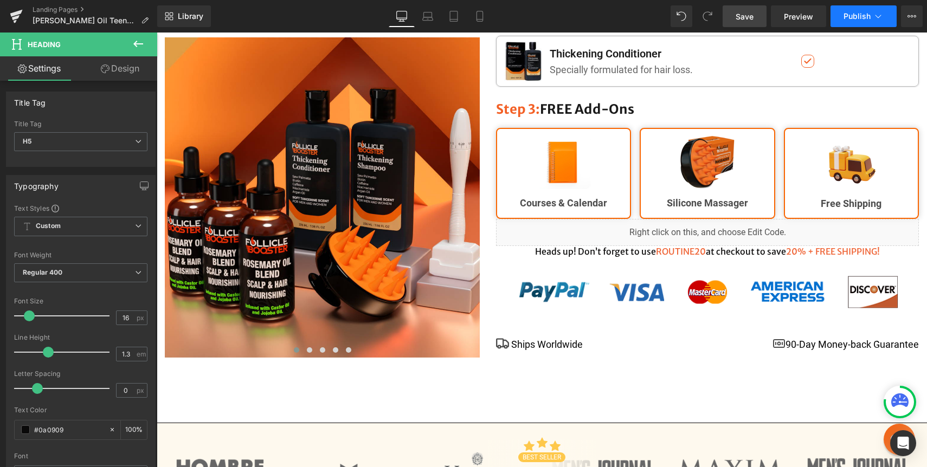
click at [850, 22] on button "Publish" at bounding box center [863, 16] width 66 height 22
click at [728, 17] on link "Save" at bounding box center [744, 16] width 44 height 22
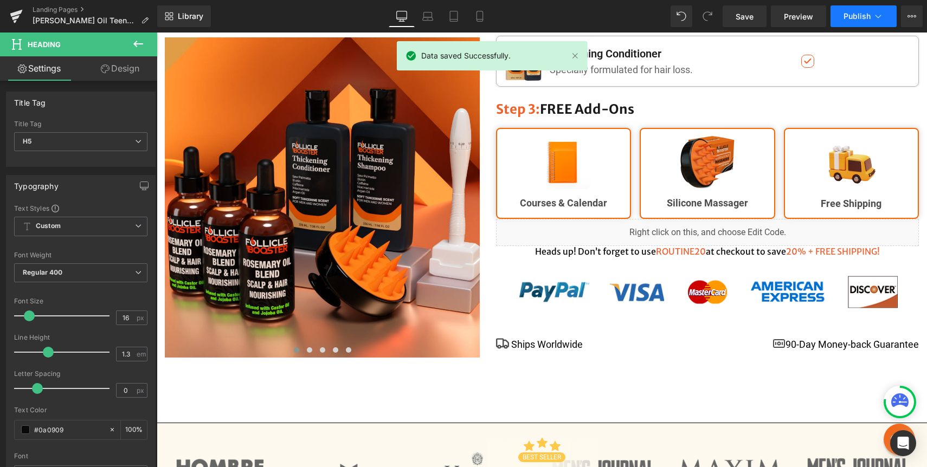
click at [849, 17] on span "Publish" at bounding box center [856, 16] width 27 height 9
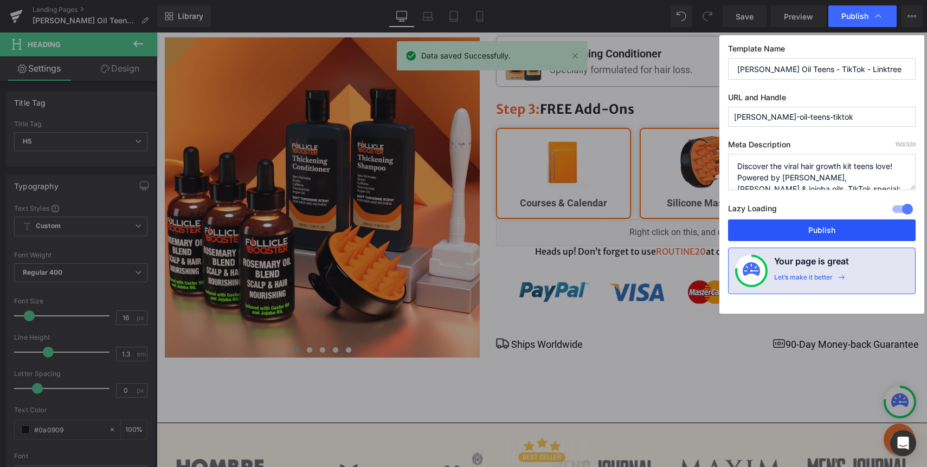
click at [770, 236] on button "Publish" at bounding box center [821, 230] width 187 height 22
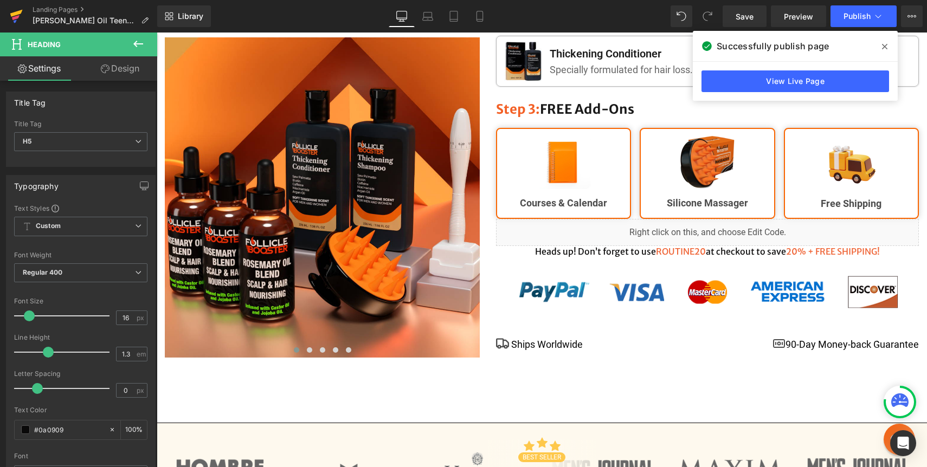
click at [13, 14] on icon at bounding box center [16, 13] width 12 height 7
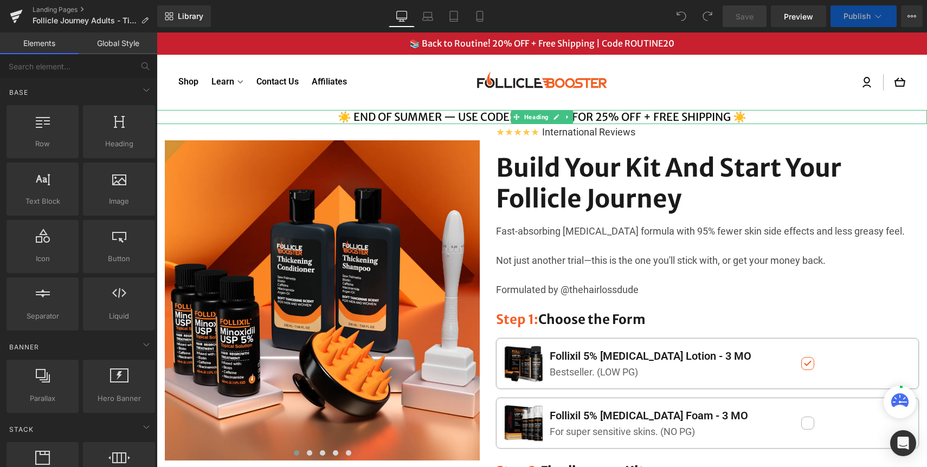
click at [480, 117] on h4 "☀️ END OF SUMMER — USE CODE SUMMER25 FOR 25% OFF + FREE SHIPPING ☀️" at bounding box center [542, 117] width 770 height 14
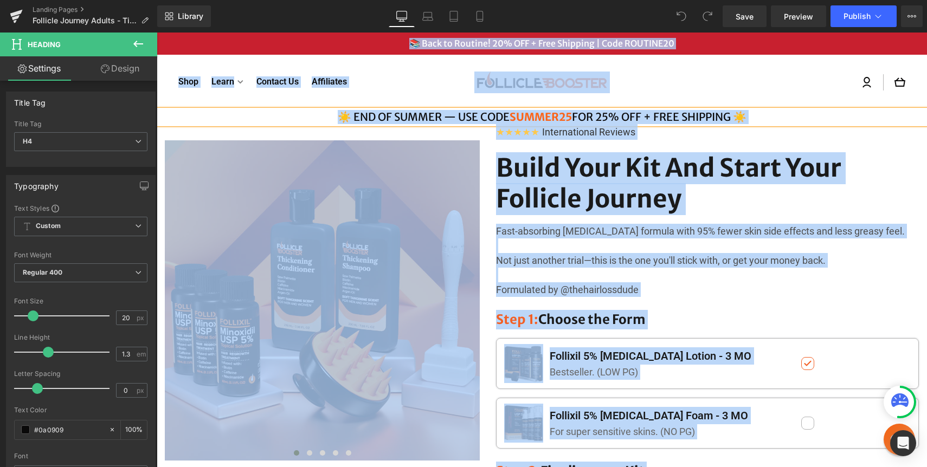
click at [480, 117] on h4 "☀️ END OF SUMMER — USE CODE SUMMER25 FOR 25% OFF + FREE SHIPPING ☀️" at bounding box center [542, 117] width 770 height 14
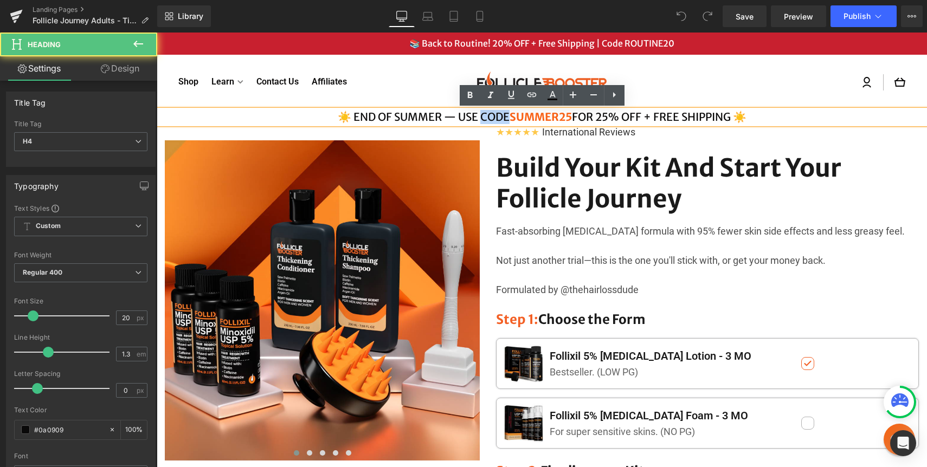
click at [480, 117] on h4 "☀️ END OF SUMMER — USE CODE SUMMER25 FOR 25% OFF + FREE SHIPPING ☀️" at bounding box center [542, 117] width 770 height 14
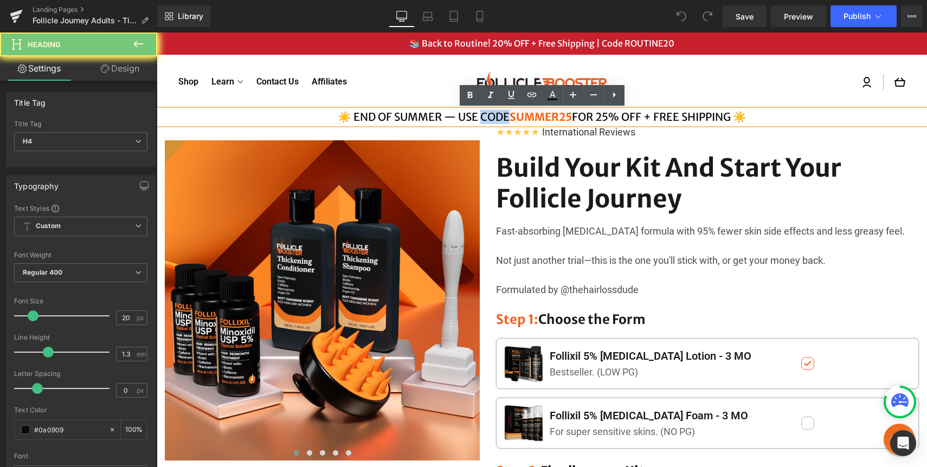
paste div
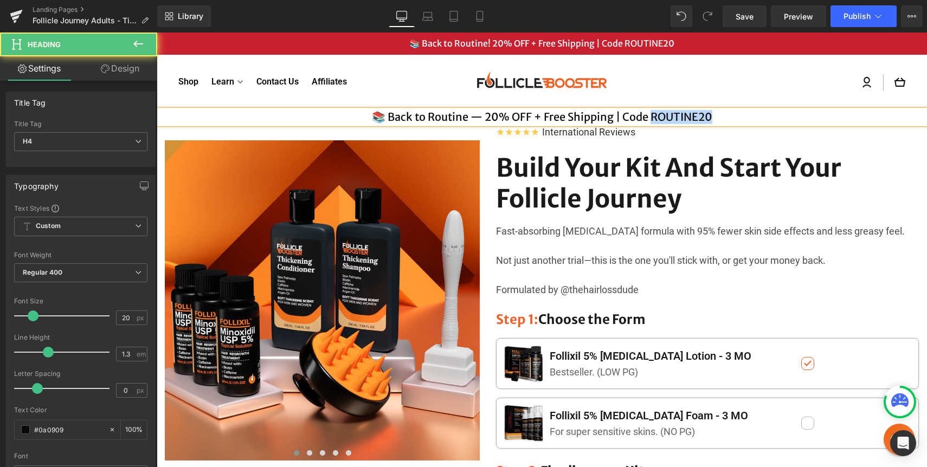
drag, startPoint x: 714, startPoint y: 113, endPoint x: 647, endPoint y: 114, distance: 66.7
click at [647, 114] on h4 "📚 Back to Routine — 20% OFF + Free Shipping | Code ROUTINE20" at bounding box center [542, 117] width 770 height 14
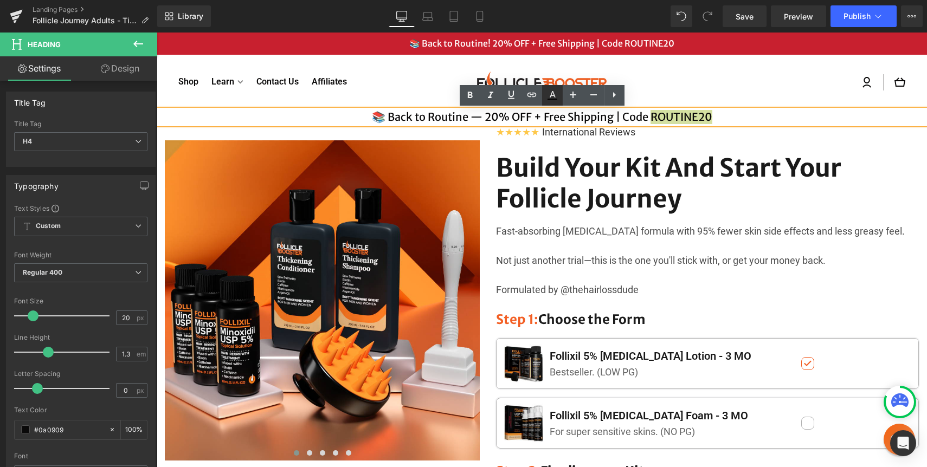
click at [558, 86] on link at bounding box center [552, 95] width 21 height 21
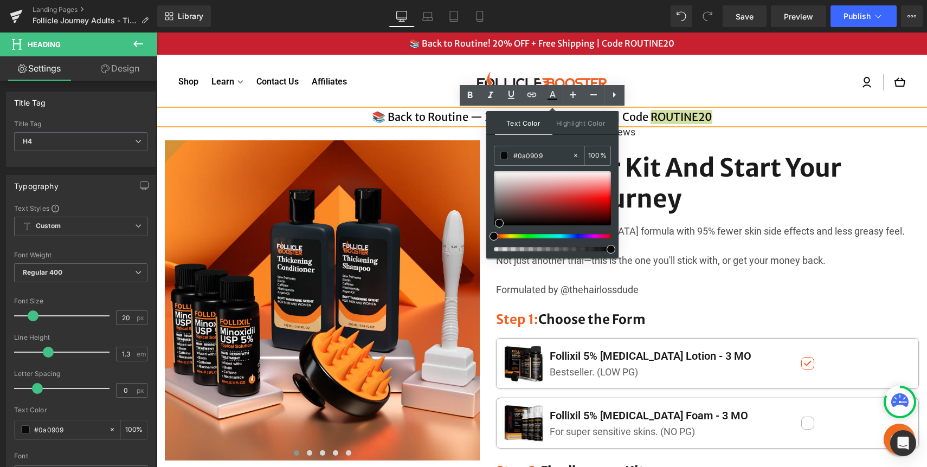
click at [531, 152] on input "#0a0909" at bounding box center [542, 156] width 59 height 12
paste input "EE5F25"
type input "#EE5F25"
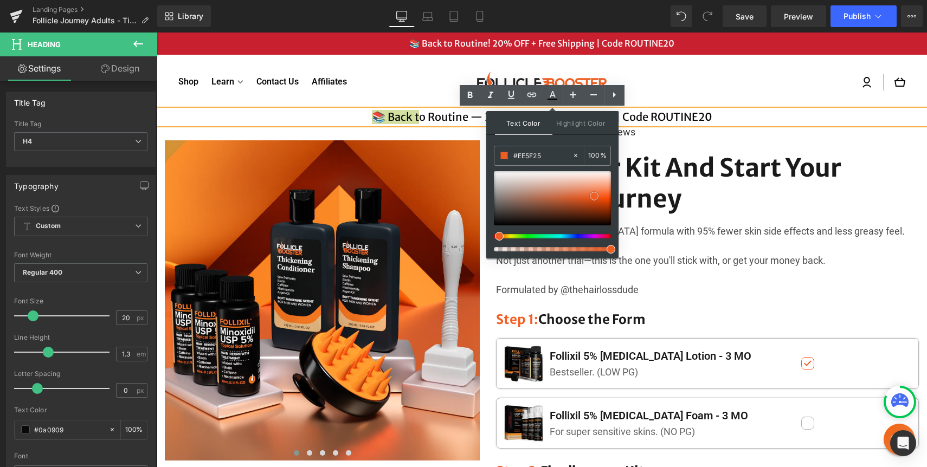
click at [594, 194] on span at bounding box center [594, 196] width 9 height 9
click at [751, 88] on div "Log in Cart" at bounding box center [762, 83] width 285 height 22
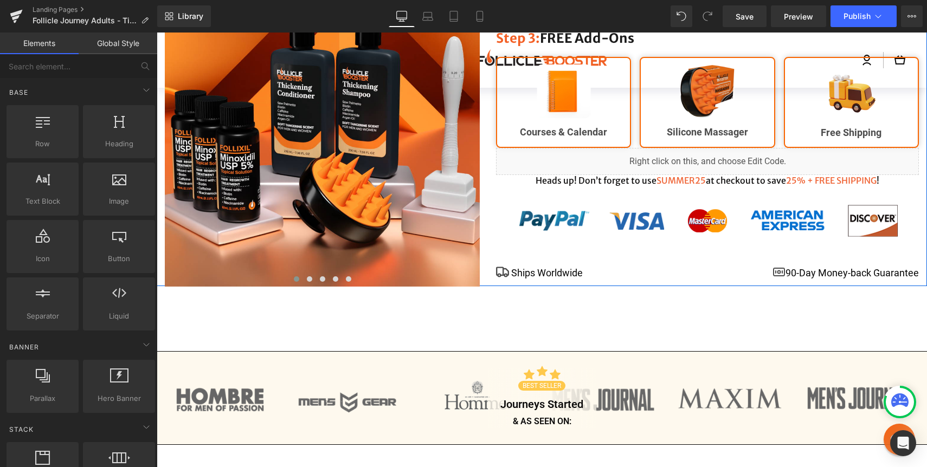
scroll to position [632, 0]
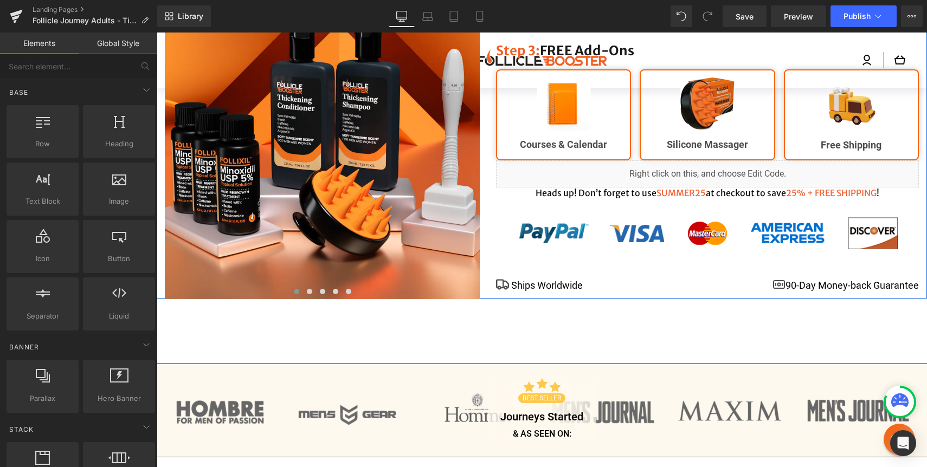
click at [683, 193] on icon at bounding box center [681, 193] width 6 height 6
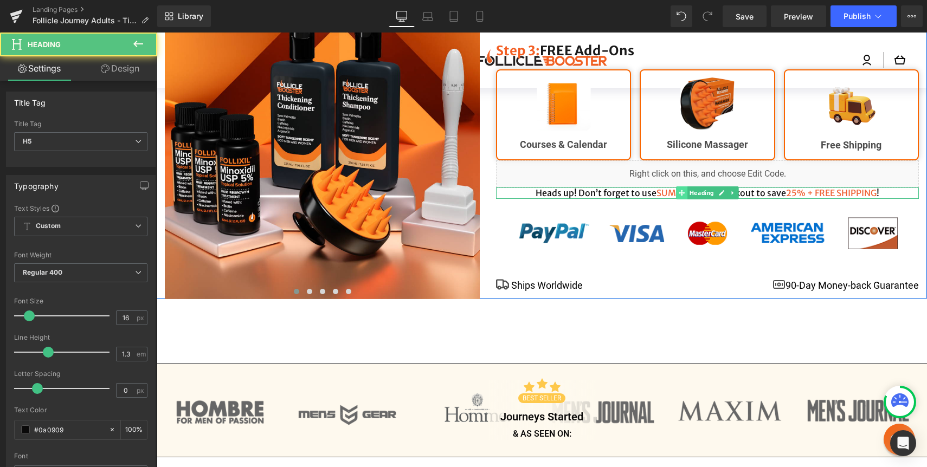
click at [683, 193] on icon at bounding box center [681, 193] width 6 height 6
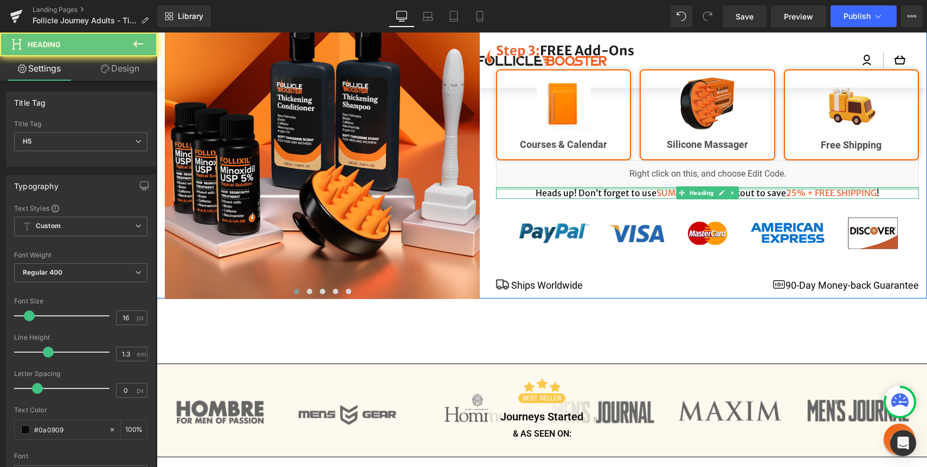
click at [658, 189] on div at bounding box center [707, 188] width 423 height 3
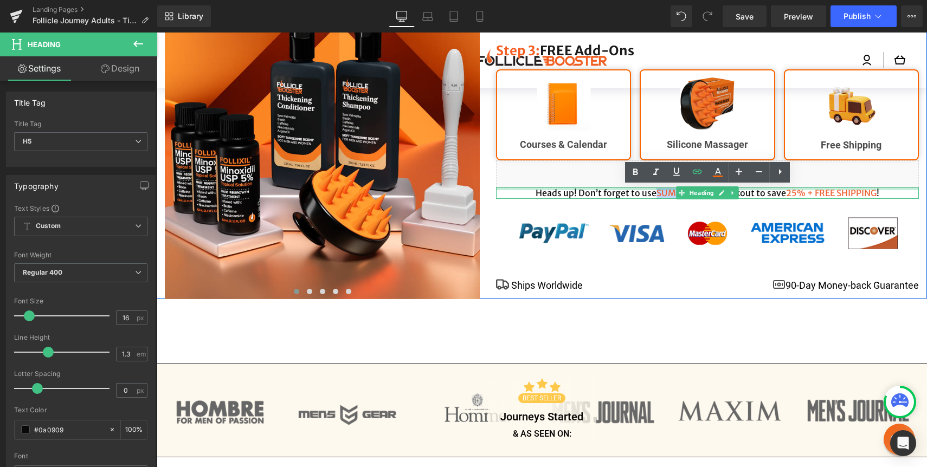
click at [658, 189] on span "SUMMER25" at bounding box center [680, 192] width 49 height 11
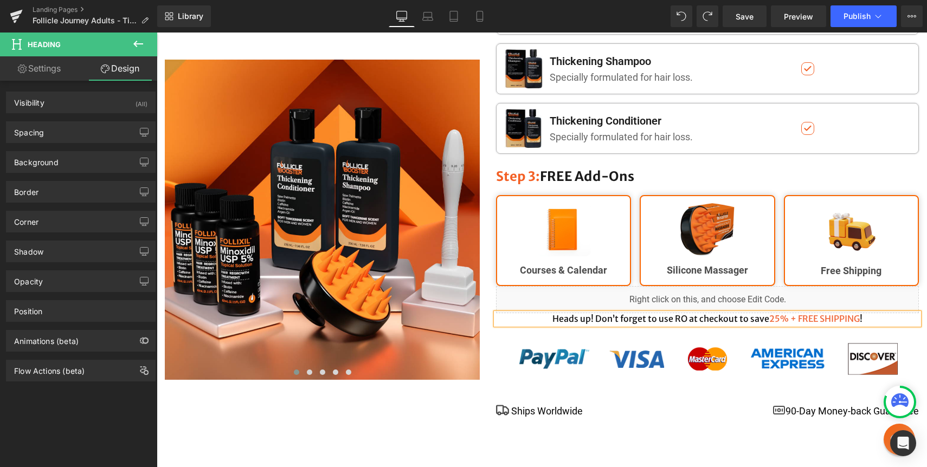
scroll to position [506, 0]
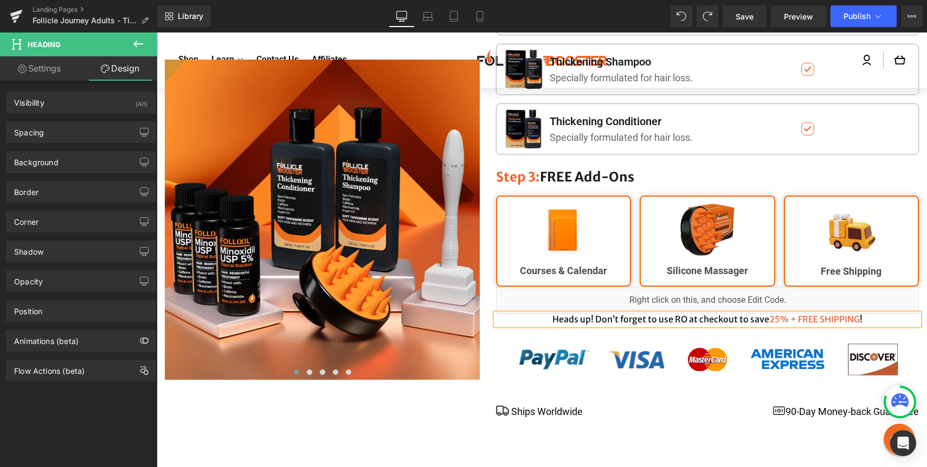
click at [658, 189] on div "★★★★★ International Reviews Text Block Build Your Kit And Start Your Follicle J…" at bounding box center [707, 22] width 439 height 807
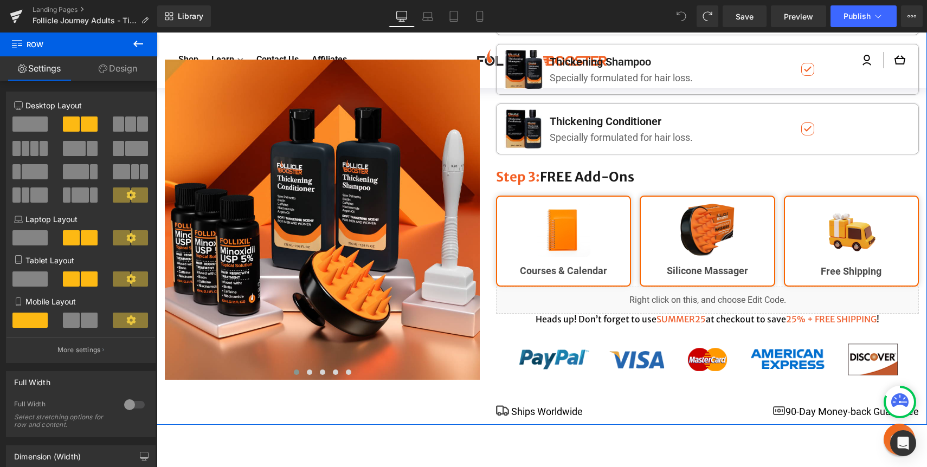
click at [675, 318] on span "SUMMER25" at bounding box center [680, 319] width 49 height 11
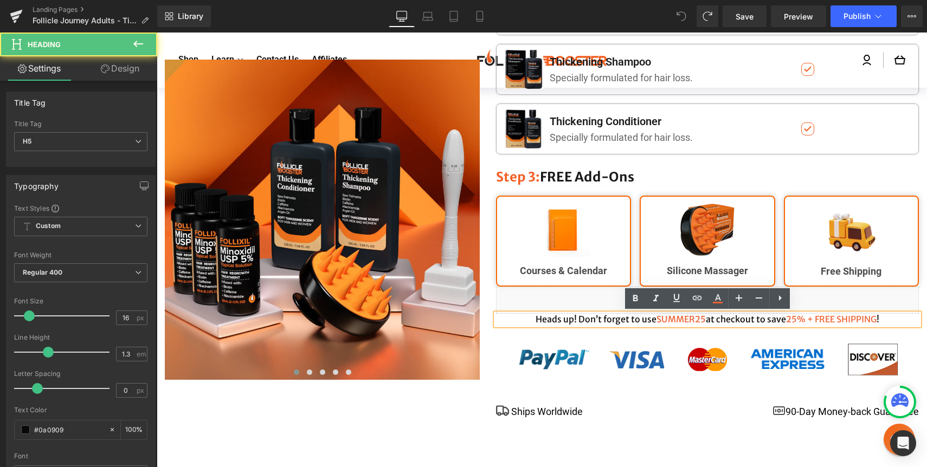
click at [667, 318] on span "SUMMER25" at bounding box center [680, 319] width 49 height 11
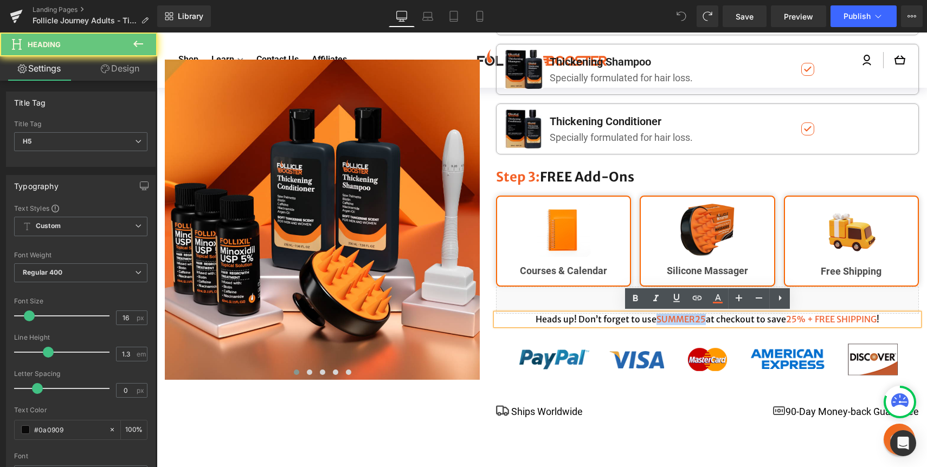
click at [667, 318] on span "SUMMER25" at bounding box center [680, 319] width 49 height 11
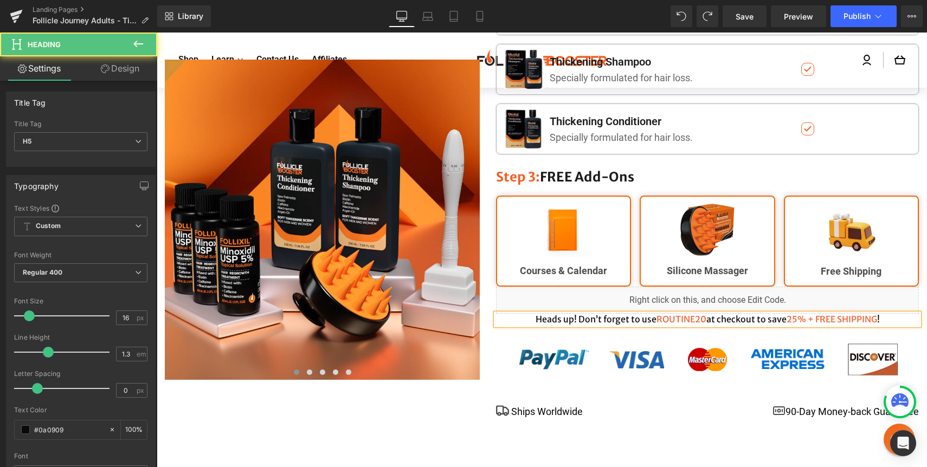
click at [795, 314] on span "25% + FREE SHIPPING" at bounding box center [831, 319] width 90 height 11
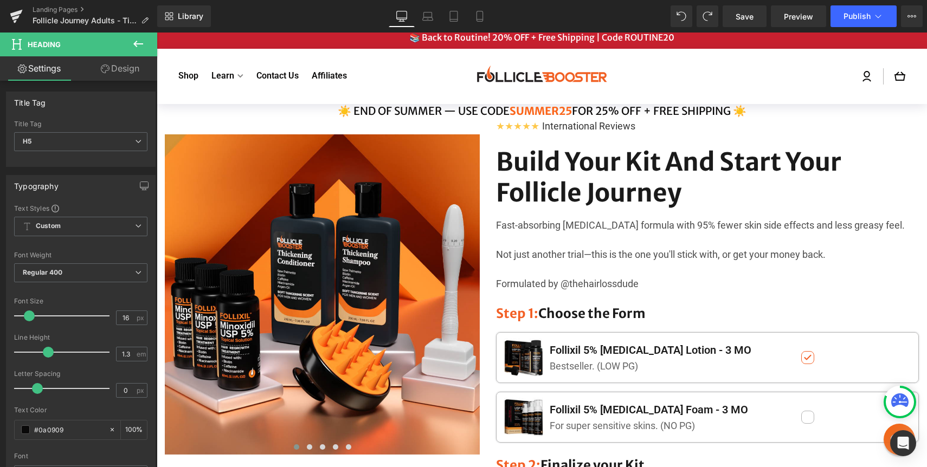
scroll to position [0, 0]
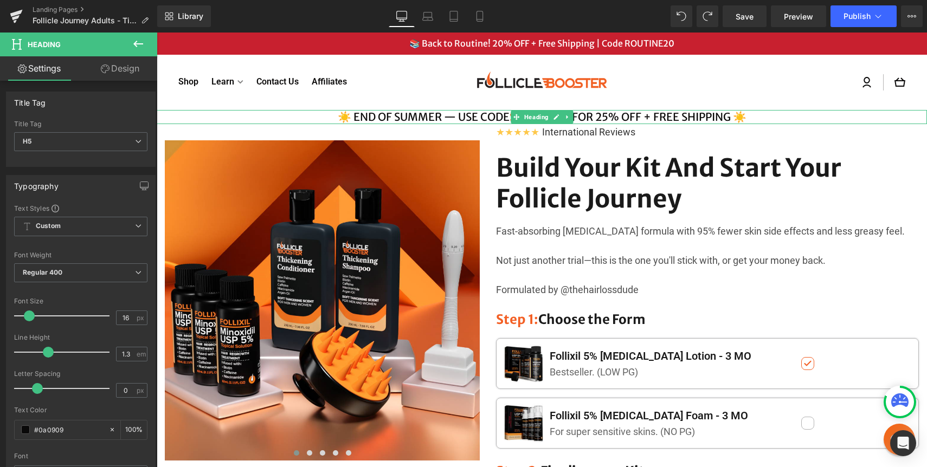
click at [610, 117] on h4 "☀️ END OF SUMMER — USE CODE SUMMER25 FOR 25% OFF + FREE SHIPPING ☀️" at bounding box center [542, 117] width 770 height 14
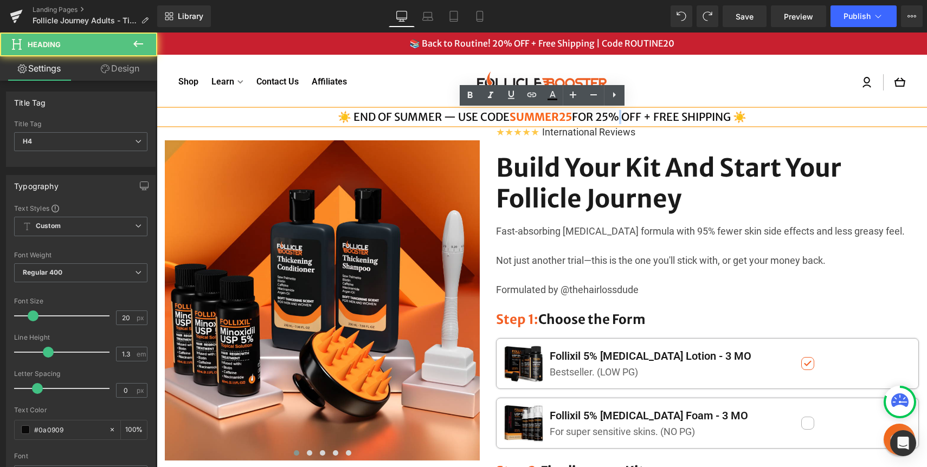
click at [610, 117] on h4 "☀️ END OF SUMMER — USE CODE SUMMER25 FOR 25% OFF + FREE SHIPPING ☀️" at bounding box center [542, 117] width 770 height 14
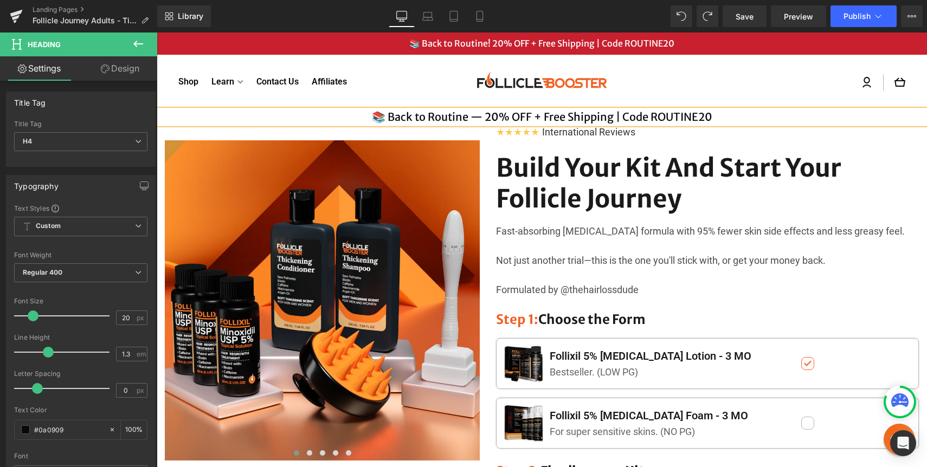
click at [685, 113] on h4 "📚 Back to Routine — 20% OFF + Free Shipping | Code ROUTINE20" at bounding box center [542, 117] width 770 height 14
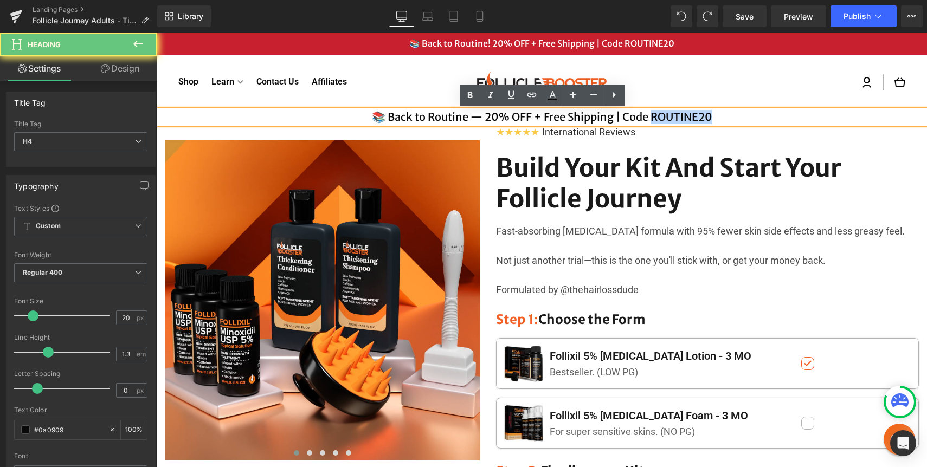
click at [685, 113] on h4 "📚 Back to Routine — 20% OFF + Free Shipping | Code ROUTINE20" at bounding box center [542, 117] width 770 height 14
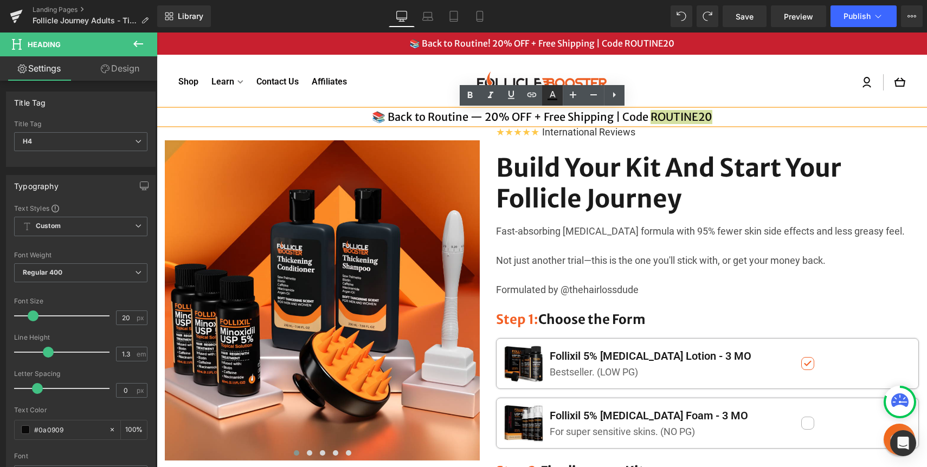
click at [546, 94] on icon at bounding box center [552, 95] width 13 height 13
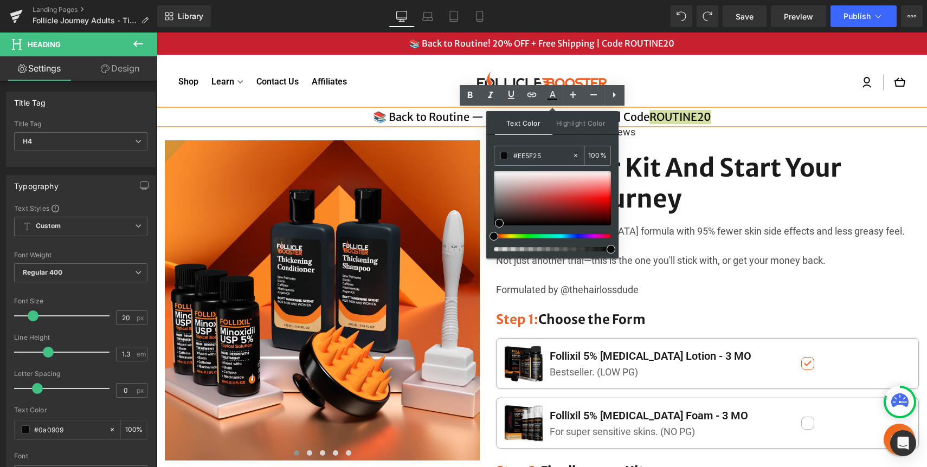
click at [522, 157] on input "#EE5F25" at bounding box center [542, 156] width 59 height 12
paste input "EE5F25"
type input "#EE5F25"
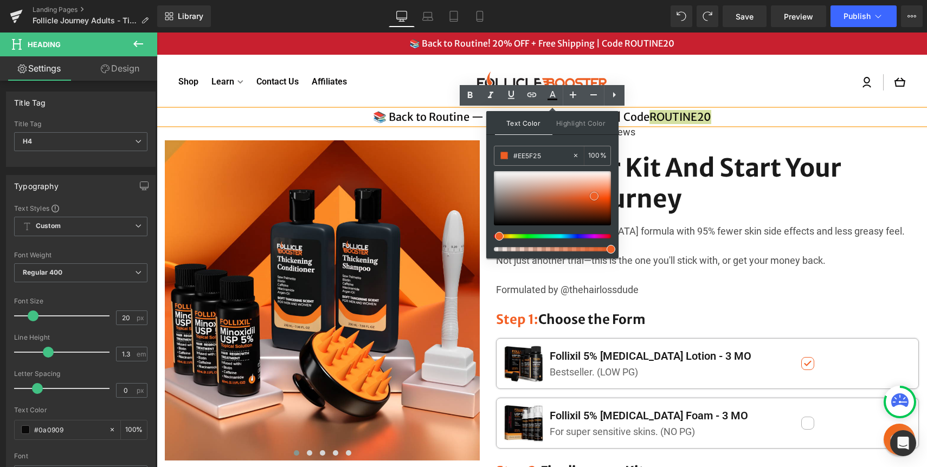
click at [596, 194] on span at bounding box center [594, 196] width 9 height 9
click at [702, 73] on div "Log in Cart" at bounding box center [762, 83] width 285 height 22
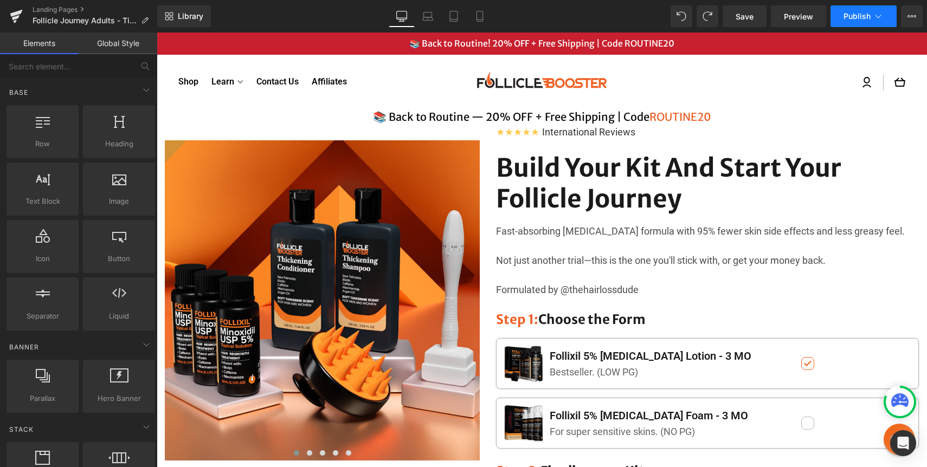
click at [844, 21] on button "Publish" at bounding box center [863, 16] width 66 height 22
click at [737, 22] on span "Save" at bounding box center [744, 16] width 18 height 11
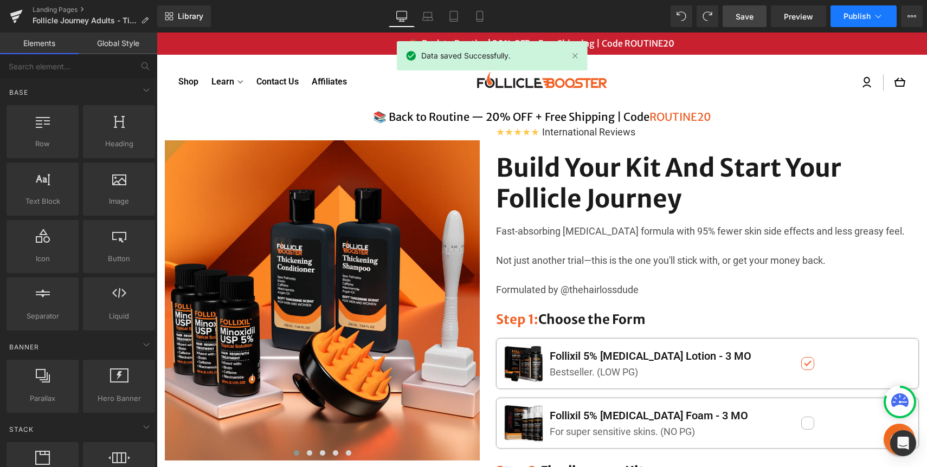
click at [845, 23] on button "Publish" at bounding box center [863, 16] width 66 height 22
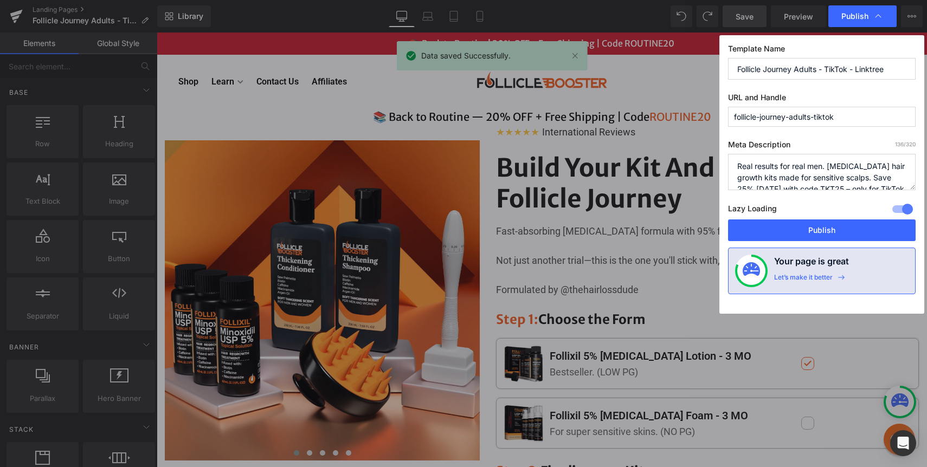
click at [814, 219] on div "Lazy Loading Build Upgrade plan to unlock" at bounding box center [821, 211] width 187 height 18
click at [810, 224] on button "Publish" at bounding box center [821, 230] width 187 height 22
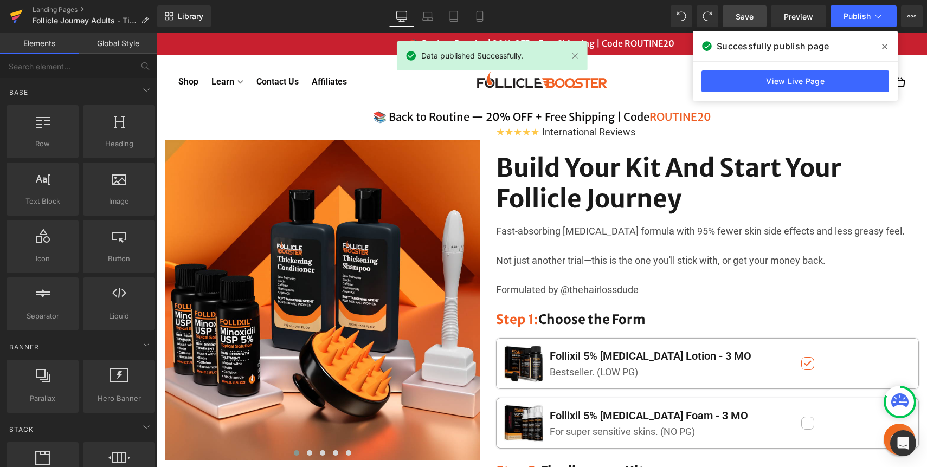
click at [10, 12] on icon at bounding box center [16, 16] width 13 height 27
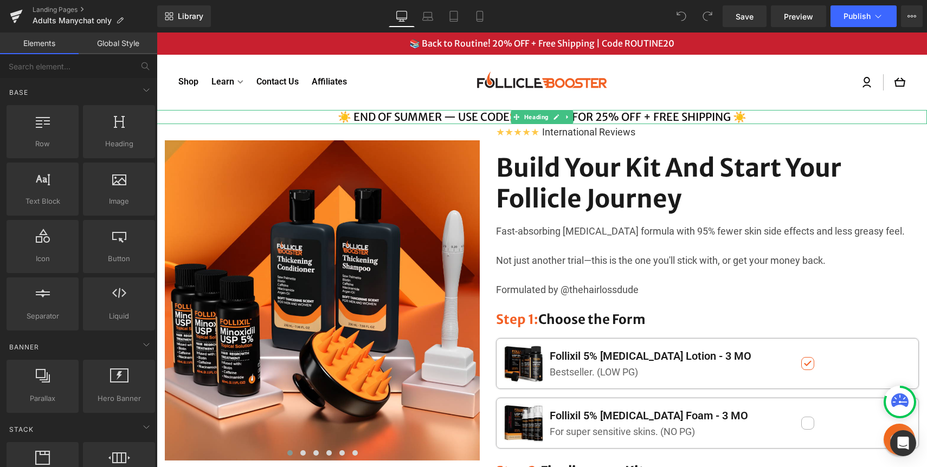
click at [612, 115] on h4 "☀️ END OF SUMMER — USE CODE SUMMER25 FOR 25% OFF + FREE SHIPPING ☀️" at bounding box center [542, 117] width 770 height 14
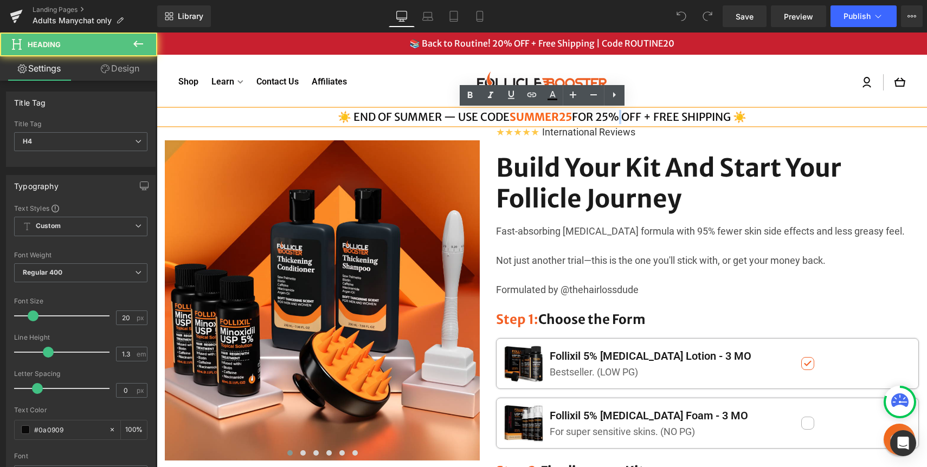
click at [612, 115] on h4 "☀️ END OF SUMMER — USE CODE SUMMER25 FOR 25% OFF + FREE SHIPPING ☀️" at bounding box center [542, 117] width 770 height 14
paste div
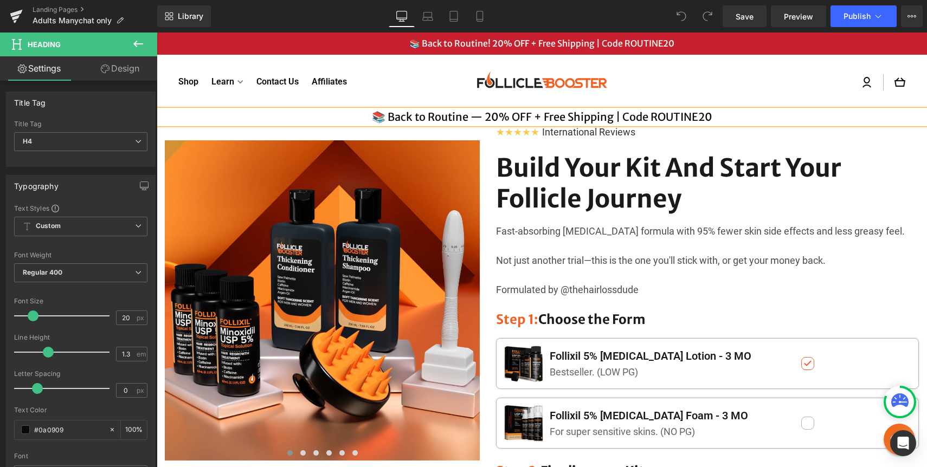
click at [660, 117] on h4 "📚 Back to Routine — 20% OFF + Free Shipping | Code ROUTINE20" at bounding box center [542, 117] width 770 height 14
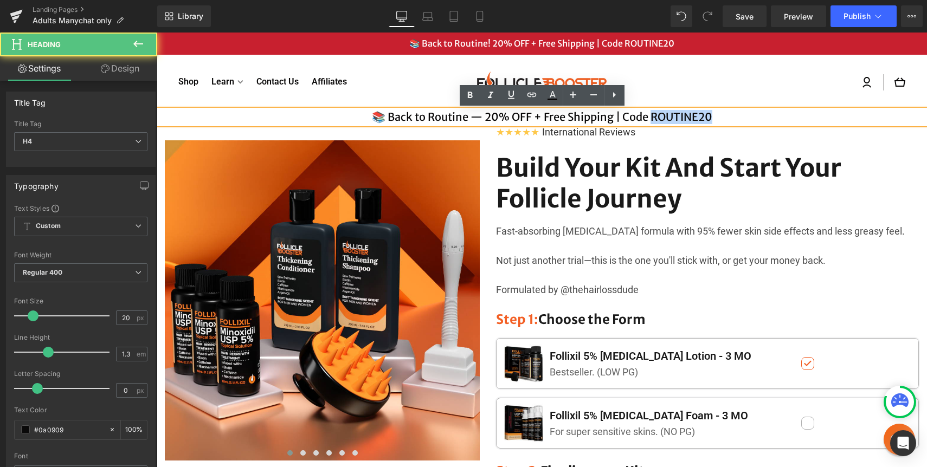
click at [660, 117] on h4 "📚 Back to Routine — 20% OFF + Free Shipping | Code ROUTINE20" at bounding box center [542, 117] width 770 height 14
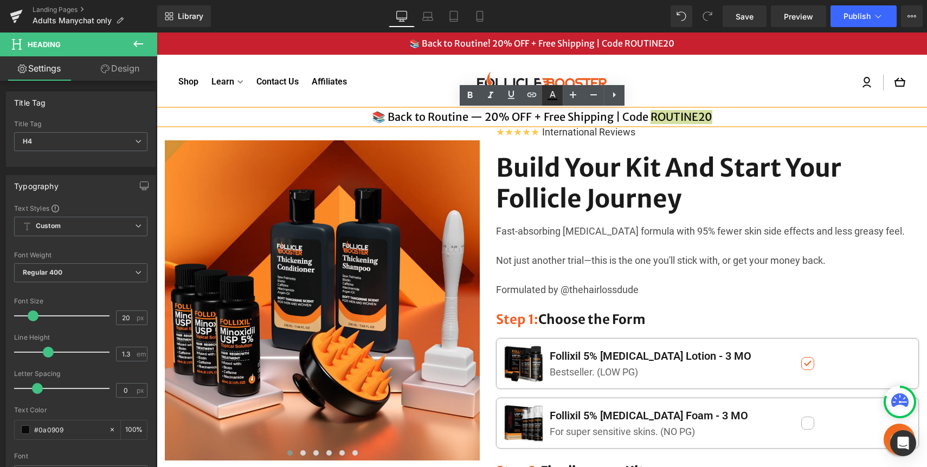
click at [557, 95] on icon at bounding box center [552, 95] width 13 height 13
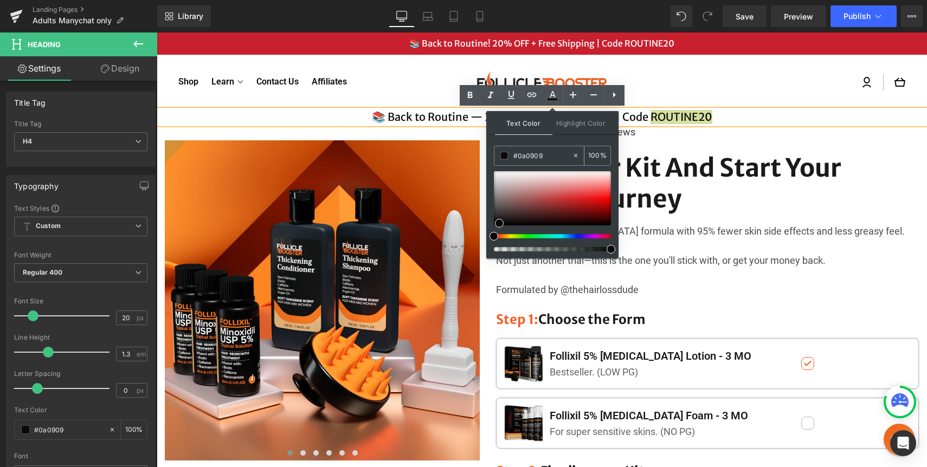
click at [534, 160] on input "#0a0909" at bounding box center [542, 156] width 59 height 12
paste input "EE5F25"
type input "#EE5F25"
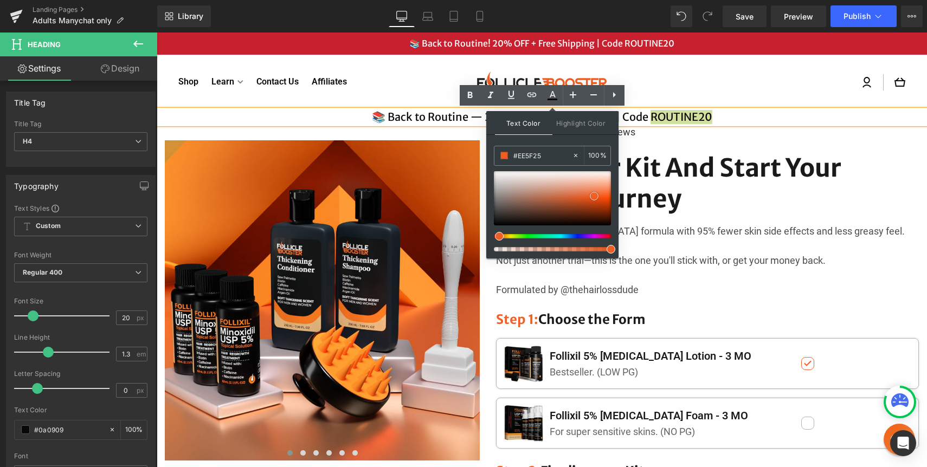
click at [594, 195] on span at bounding box center [594, 196] width 9 height 9
click at [726, 90] on div "Log in Cart" at bounding box center [762, 83] width 285 height 22
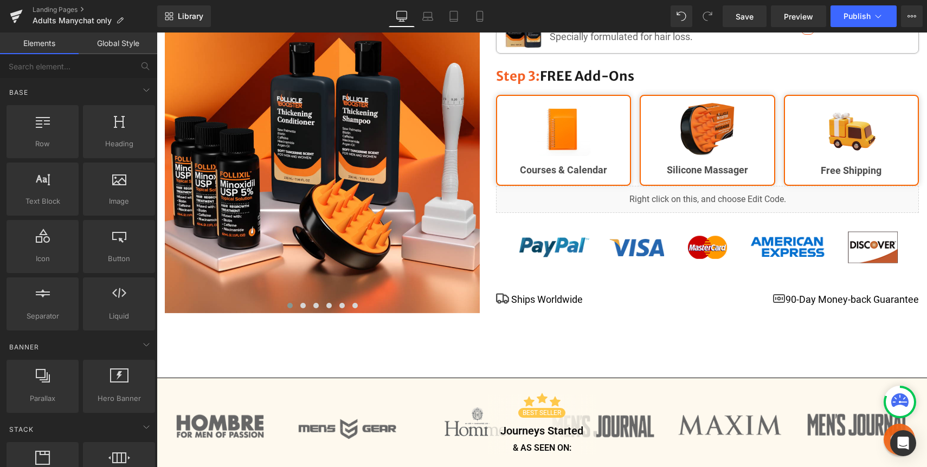
scroll to position [607, 0]
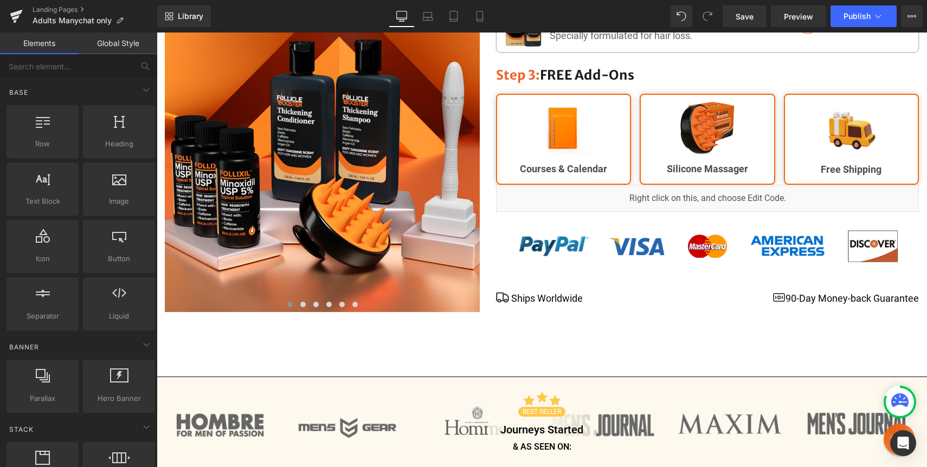
click at [722, 22] on div "Save Preview Publish Scheduled View Live Page View with current Template Save T…" at bounding box center [822, 16] width 209 height 22
click at [728, 22] on link "Save" at bounding box center [744, 16] width 44 height 22
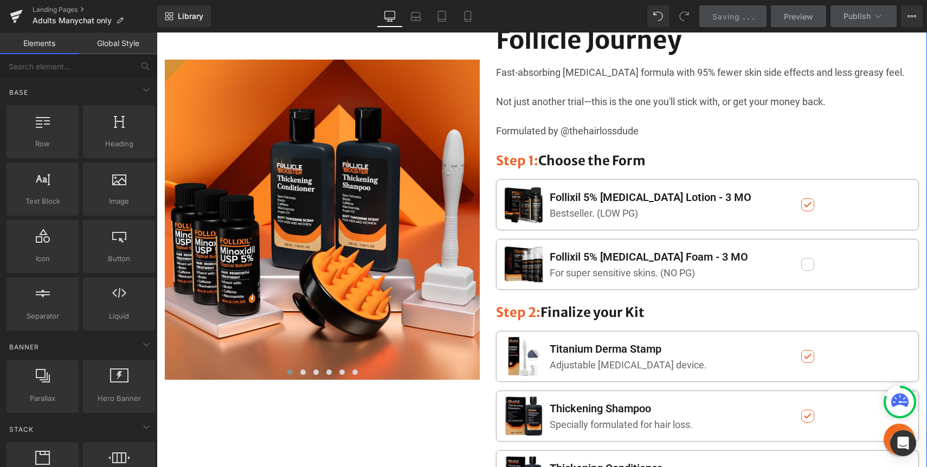
scroll to position [0, 0]
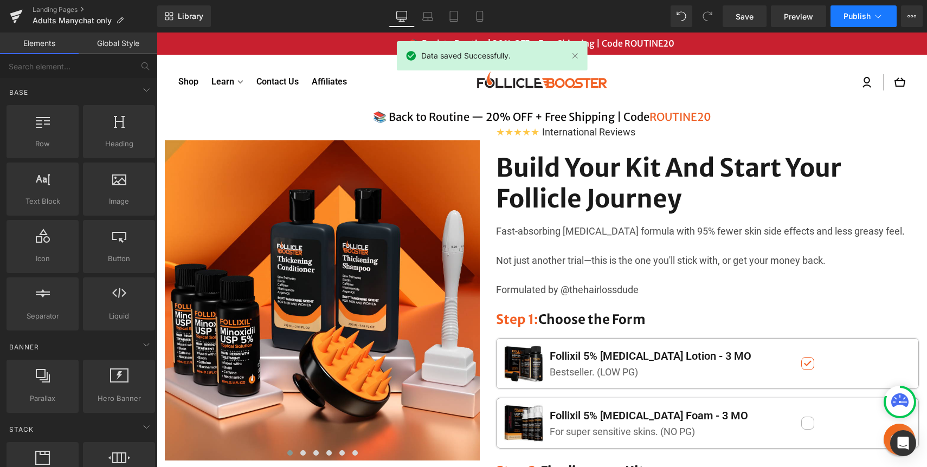
click at [844, 26] on button "Publish" at bounding box center [863, 16] width 66 height 22
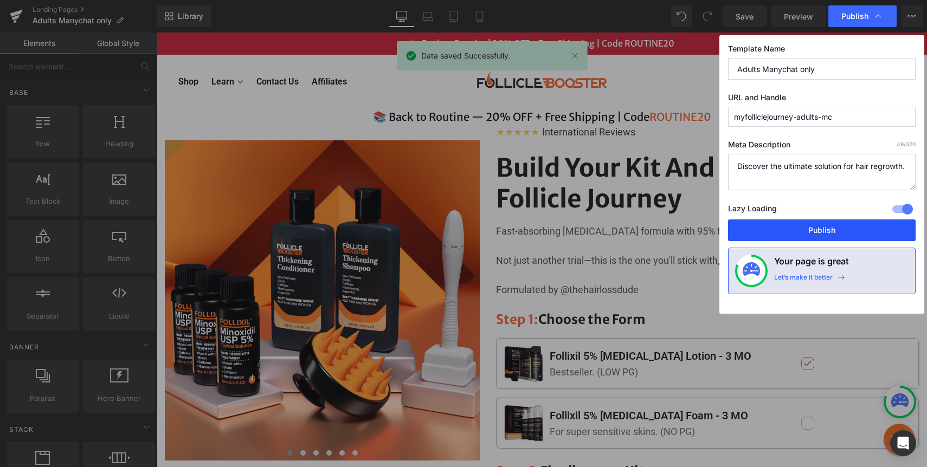
click at [798, 238] on button "Publish" at bounding box center [821, 230] width 187 height 22
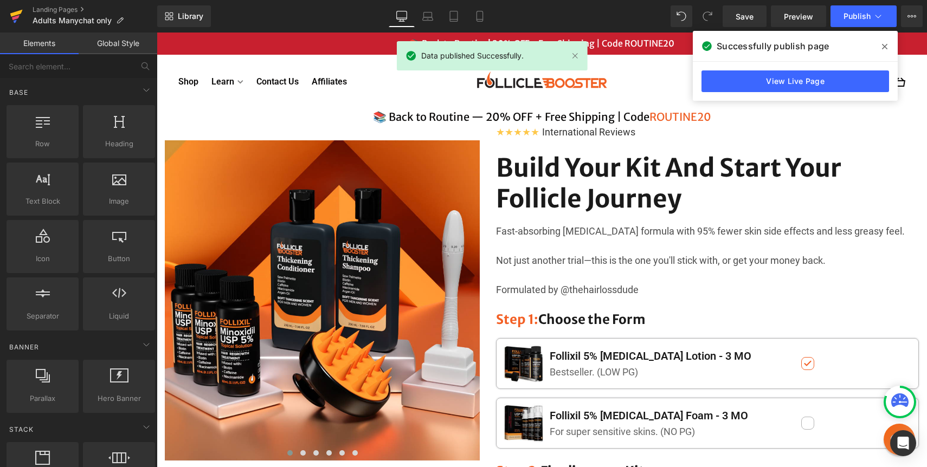
click at [16, 12] on icon at bounding box center [16, 13] width 12 height 7
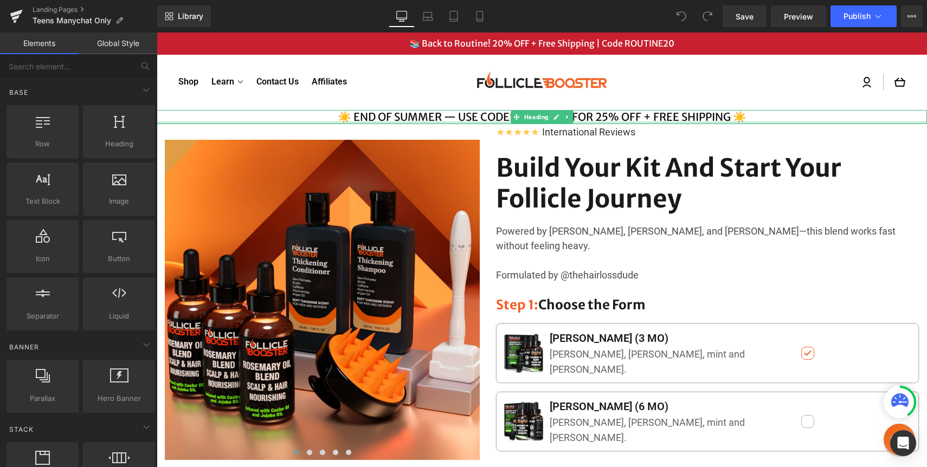
click at [606, 121] on div at bounding box center [542, 122] width 770 height 3
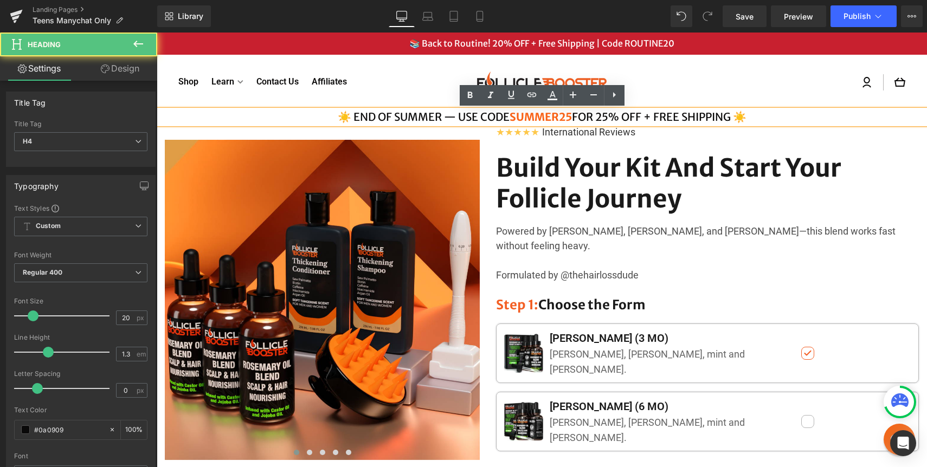
click at [612, 117] on h4 "☀️ END OF SUMMER — USE CODE SUMMER25 FOR 25% OFF + FREE SHIPPING ☀️" at bounding box center [542, 117] width 770 height 14
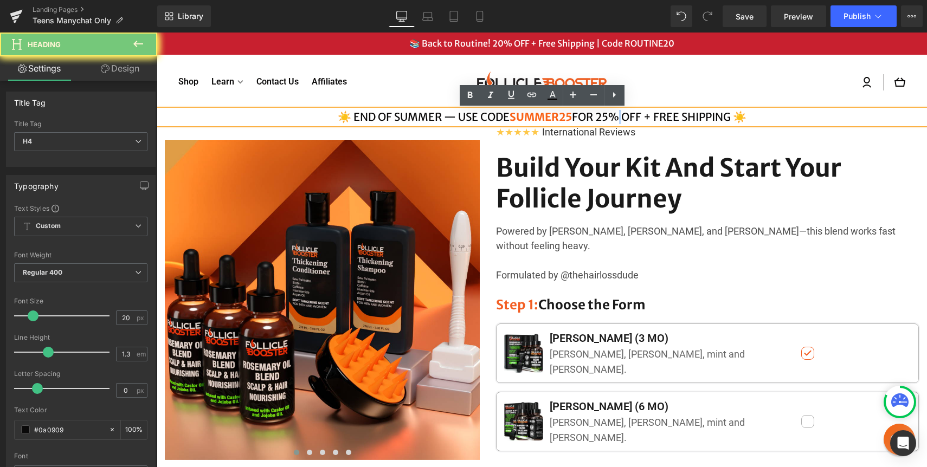
click at [612, 117] on h4 "☀️ END OF SUMMER — USE CODE SUMMER25 FOR 25% OFF + FREE SHIPPING ☀️" at bounding box center [542, 117] width 770 height 14
paste div
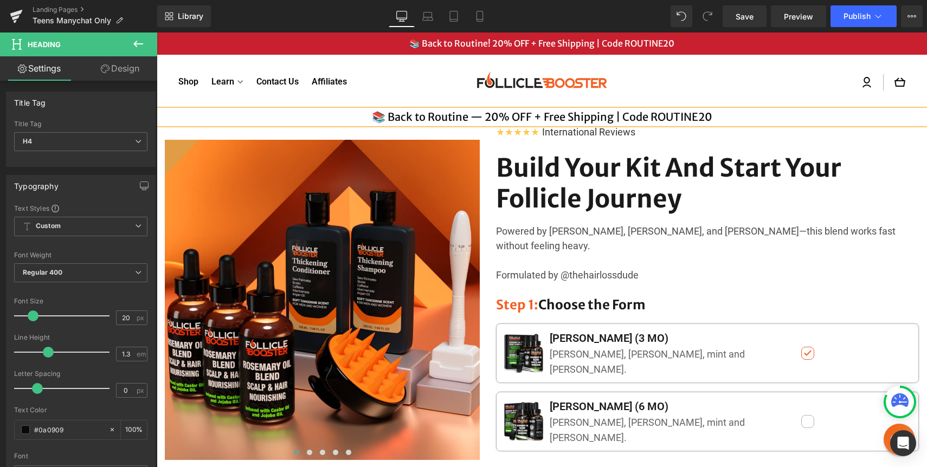
click at [670, 115] on h4 "📚 Back to Routine — 20% OFF + Free Shipping | Code ROUTINE20" at bounding box center [542, 117] width 770 height 14
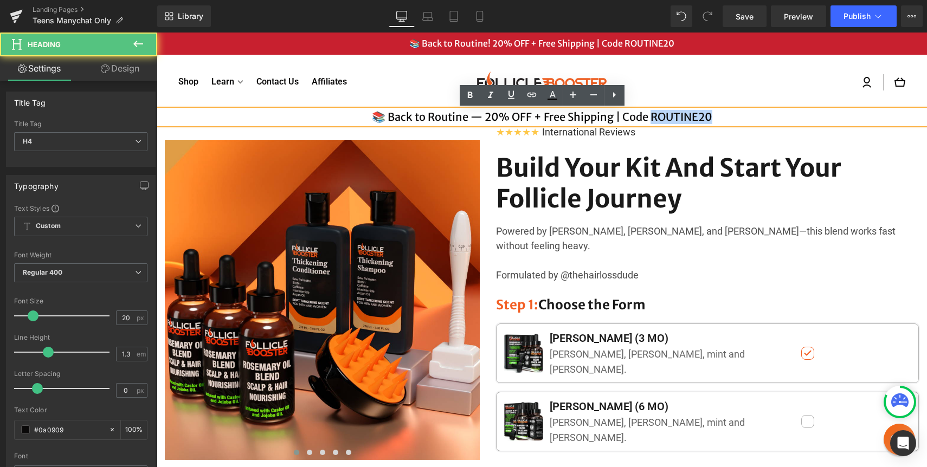
click at [670, 115] on h4 "📚 Back to Routine — 20% OFF + Free Shipping | Code ROUTINE20" at bounding box center [542, 117] width 770 height 14
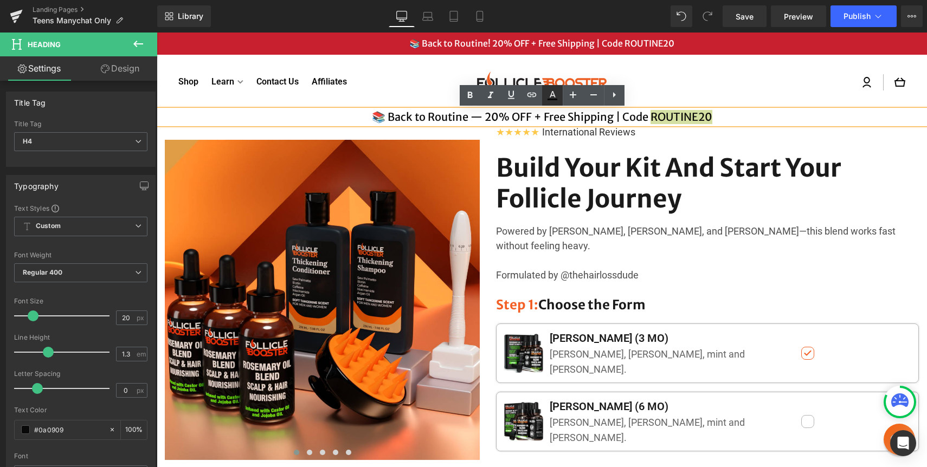
click at [553, 92] on icon at bounding box center [552, 95] width 13 height 13
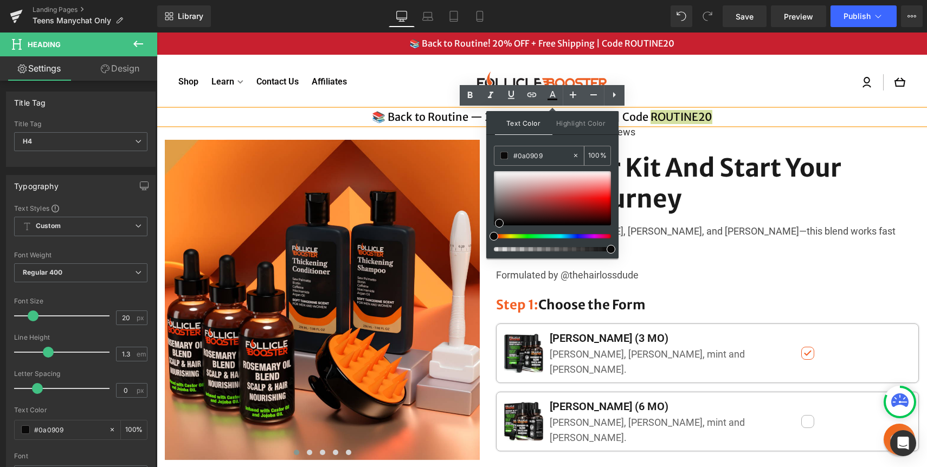
click at [530, 153] on input "#0a0909" at bounding box center [542, 156] width 59 height 12
paste input "EE5F25"
type input "#EE5F25"
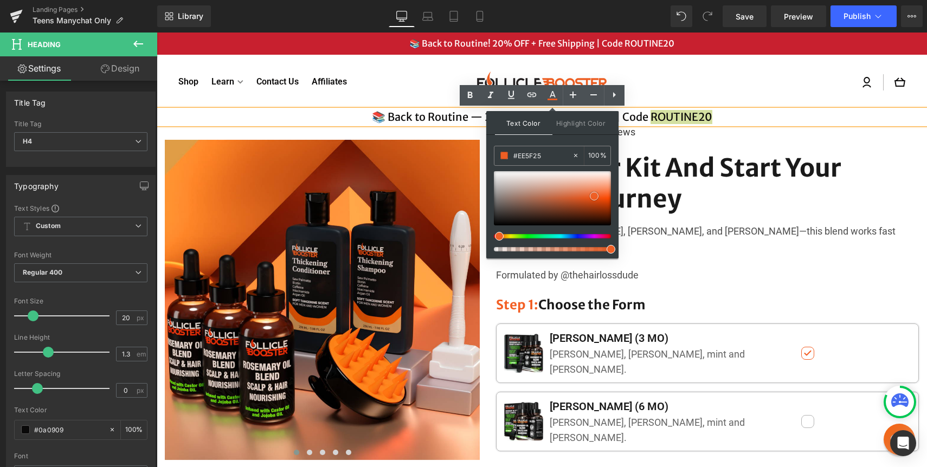
click at [593, 194] on span at bounding box center [594, 196] width 9 height 9
click at [794, 75] on div "Log in Cart" at bounding box center [762, 83] width 285 height 22
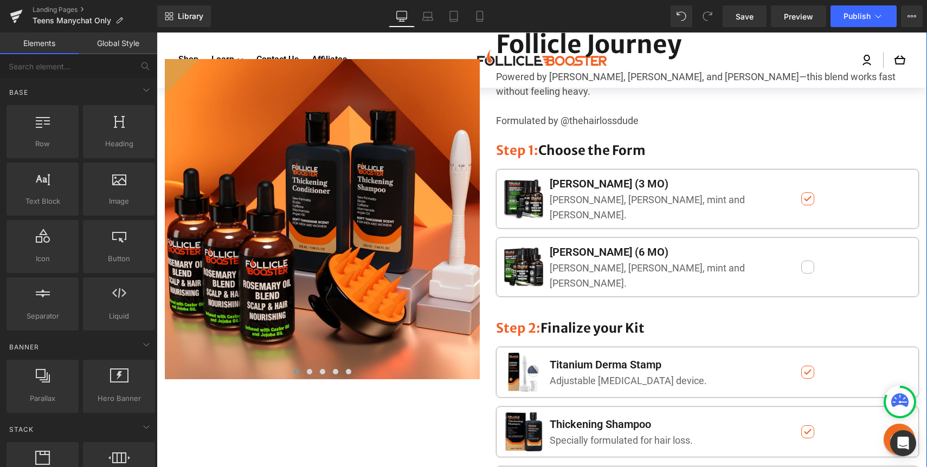
scroll to position [75, 0]
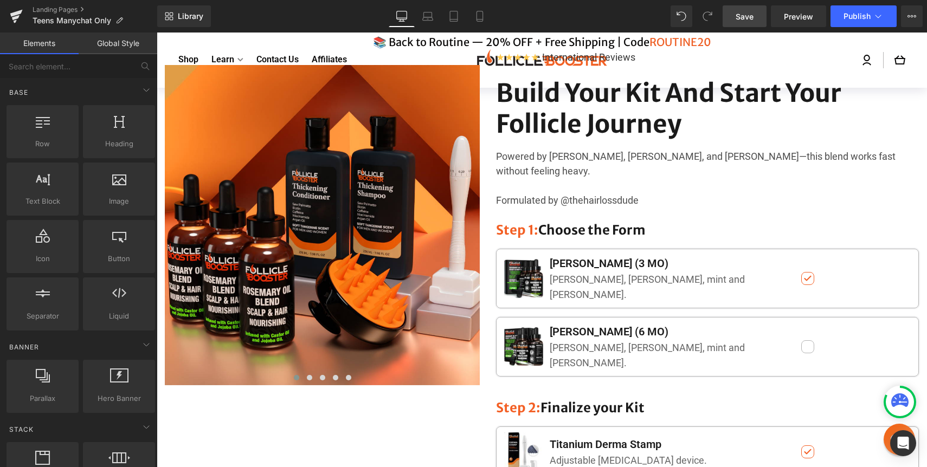
click at [748, 23] on link "Save" at bounding box center [744, 16] width 44 height 22
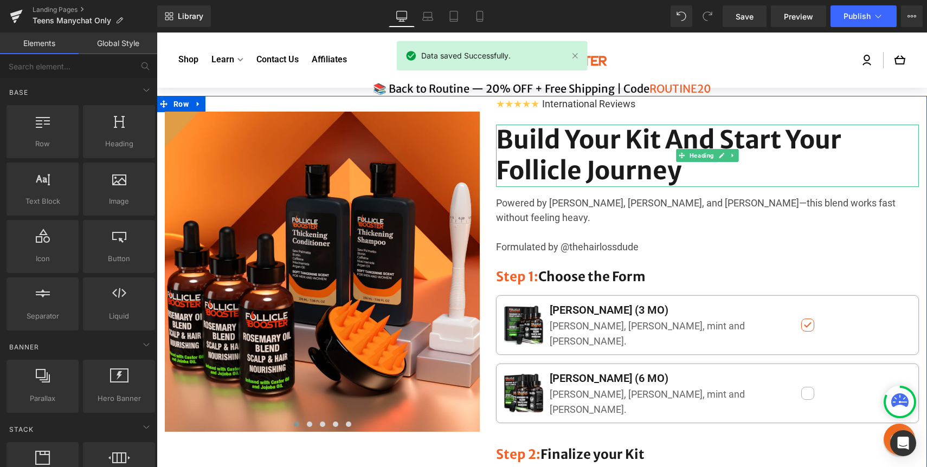
scroll to position [0, 0]
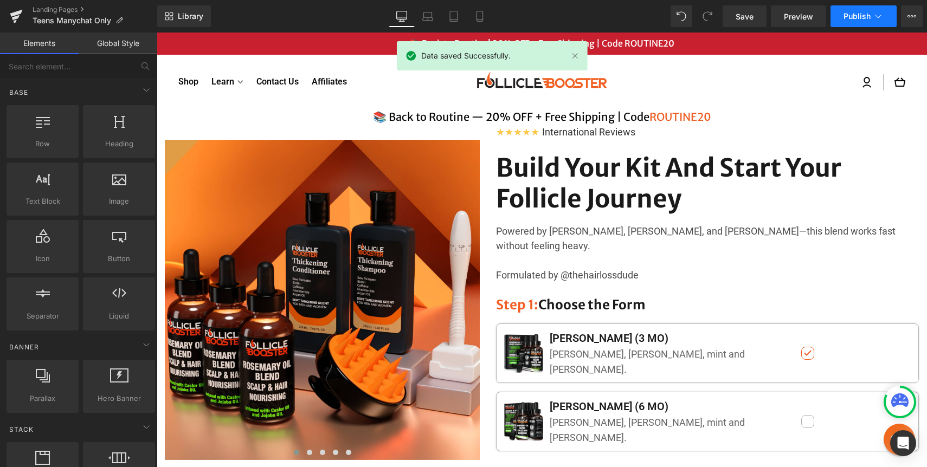
click at [851, 14] on span "Publish" at bounding box center [856, 16] width 27 height 9
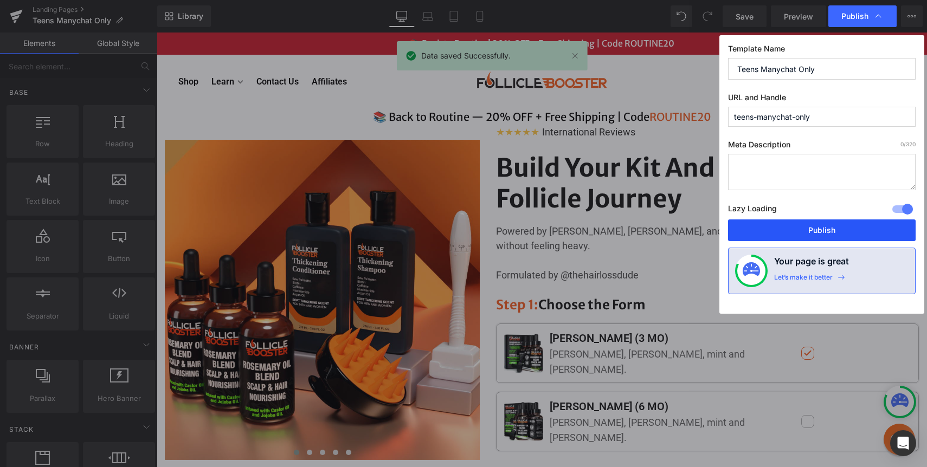
click at [793, 228] on button "Publish" at bounding box center [821, 230] width 187 height 22
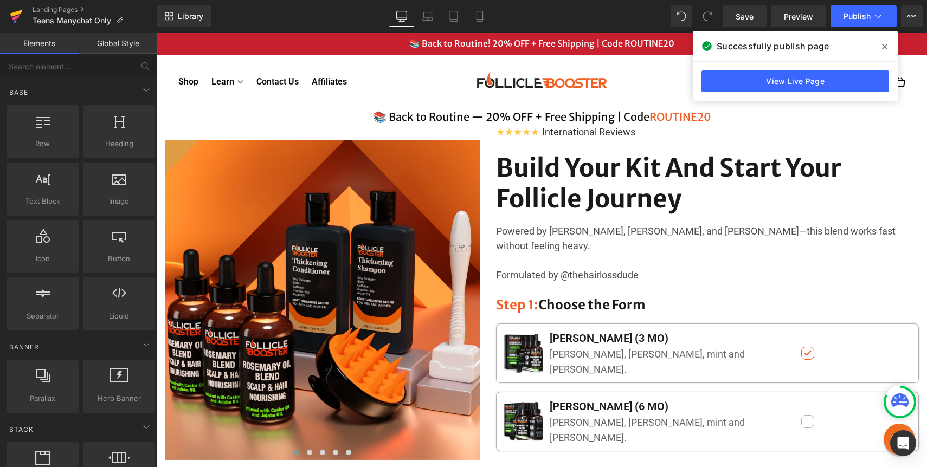
click at [16, 11] on icon at bounding box center [16, 16] width 13 height 27
